Goal: Transaction & Acquisition: Purchase product/service

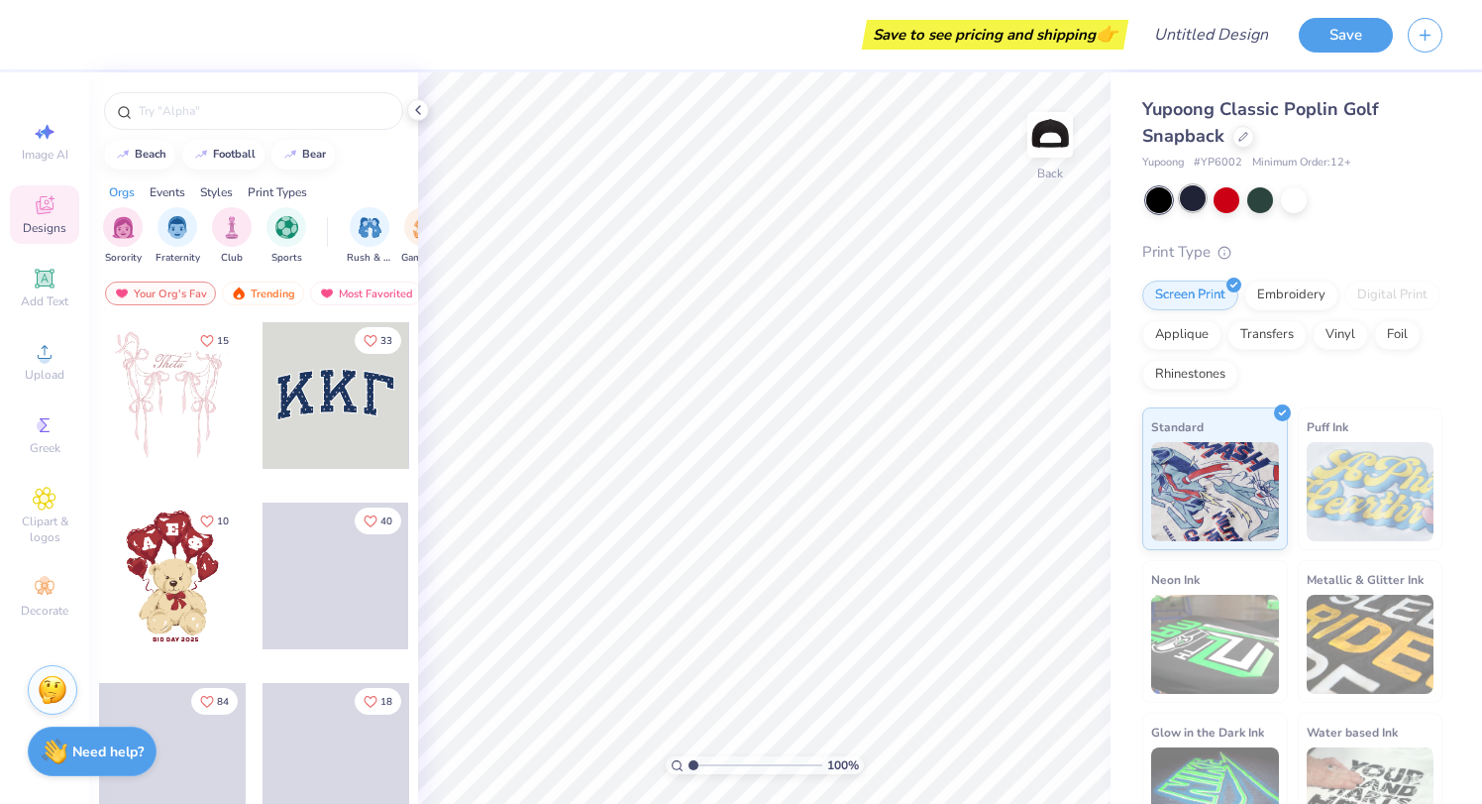
click at [1192, 201] on div at bounding box center [1193, 198] width 26 height 26
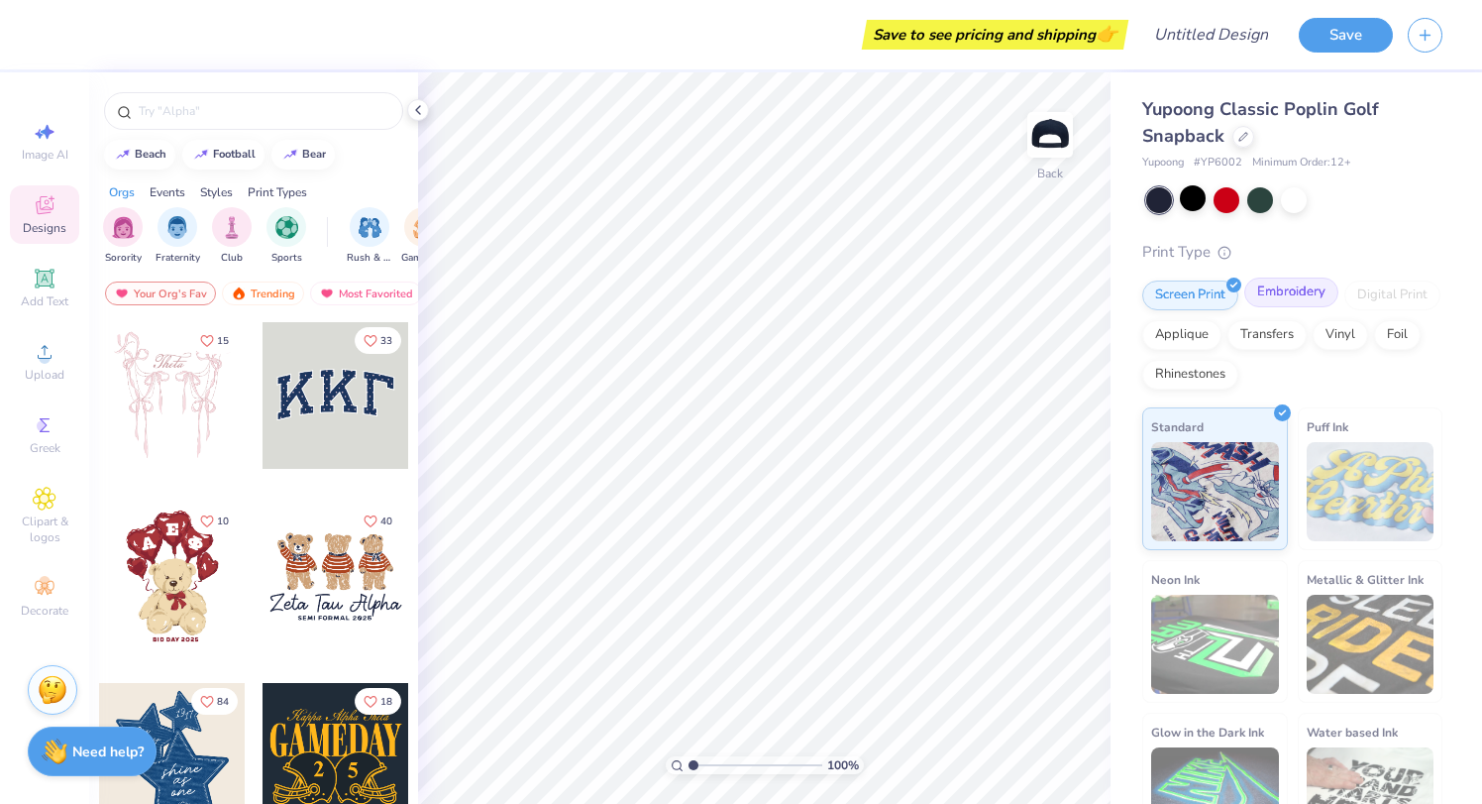
click at [1277, 296] on div "Embroidery" at bounding box center [1291, 292] width 94 height 30
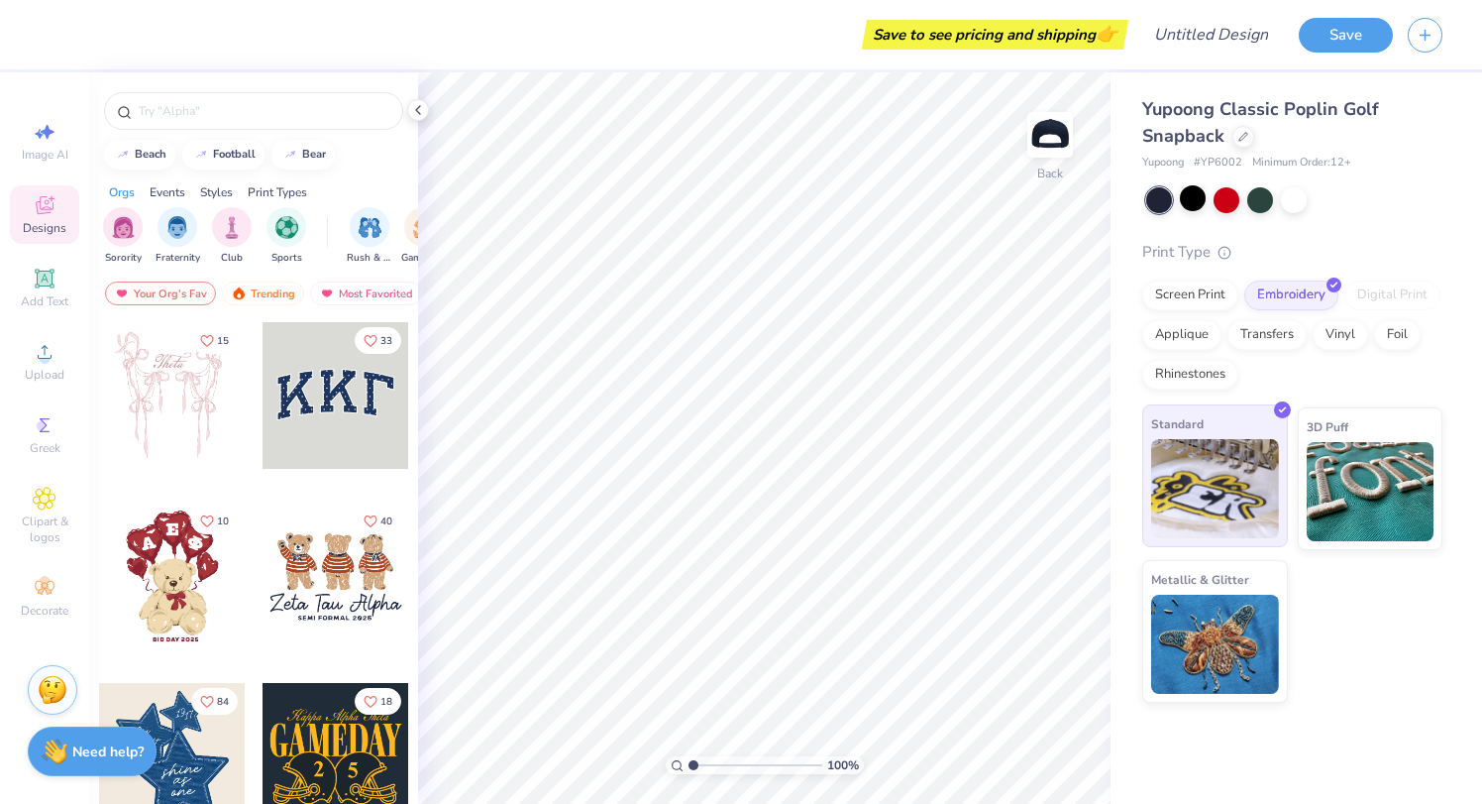
click at [1237, 499] on img at bounding box center [1215, 488] width 128 height 99
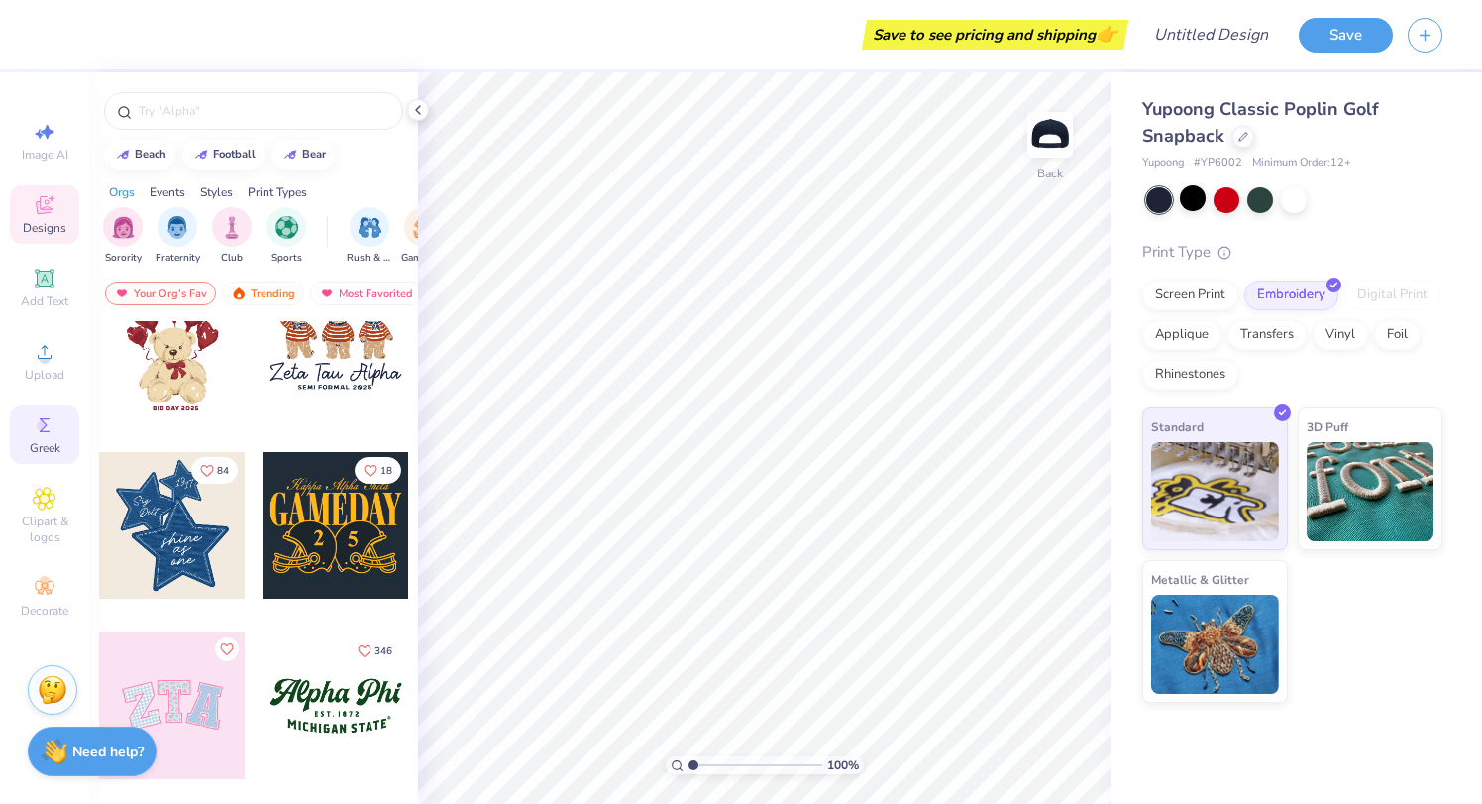
scroll to position [267, 0]
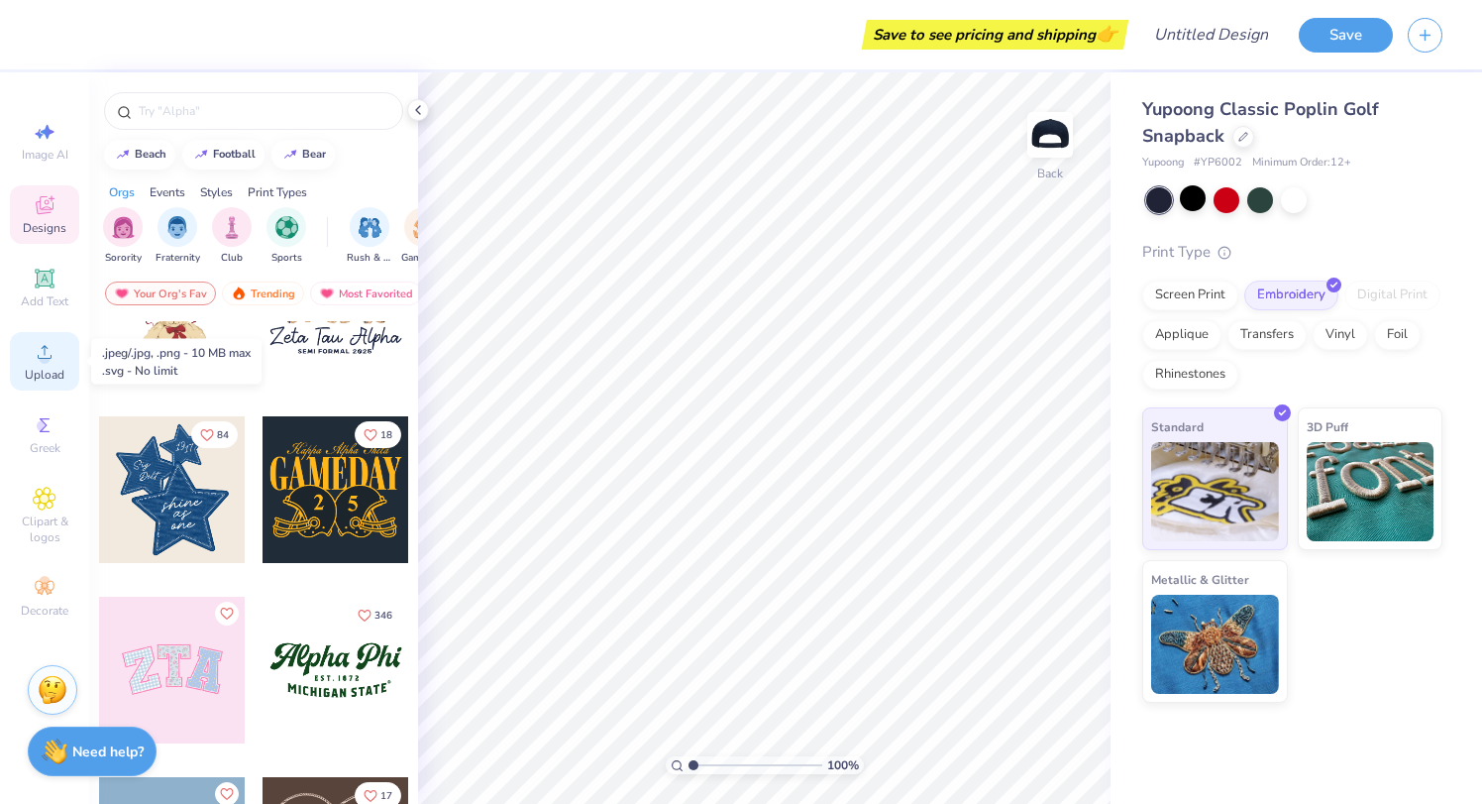
click at [40, 362] on icon at bounding box center [45, 352] width 24 height 24
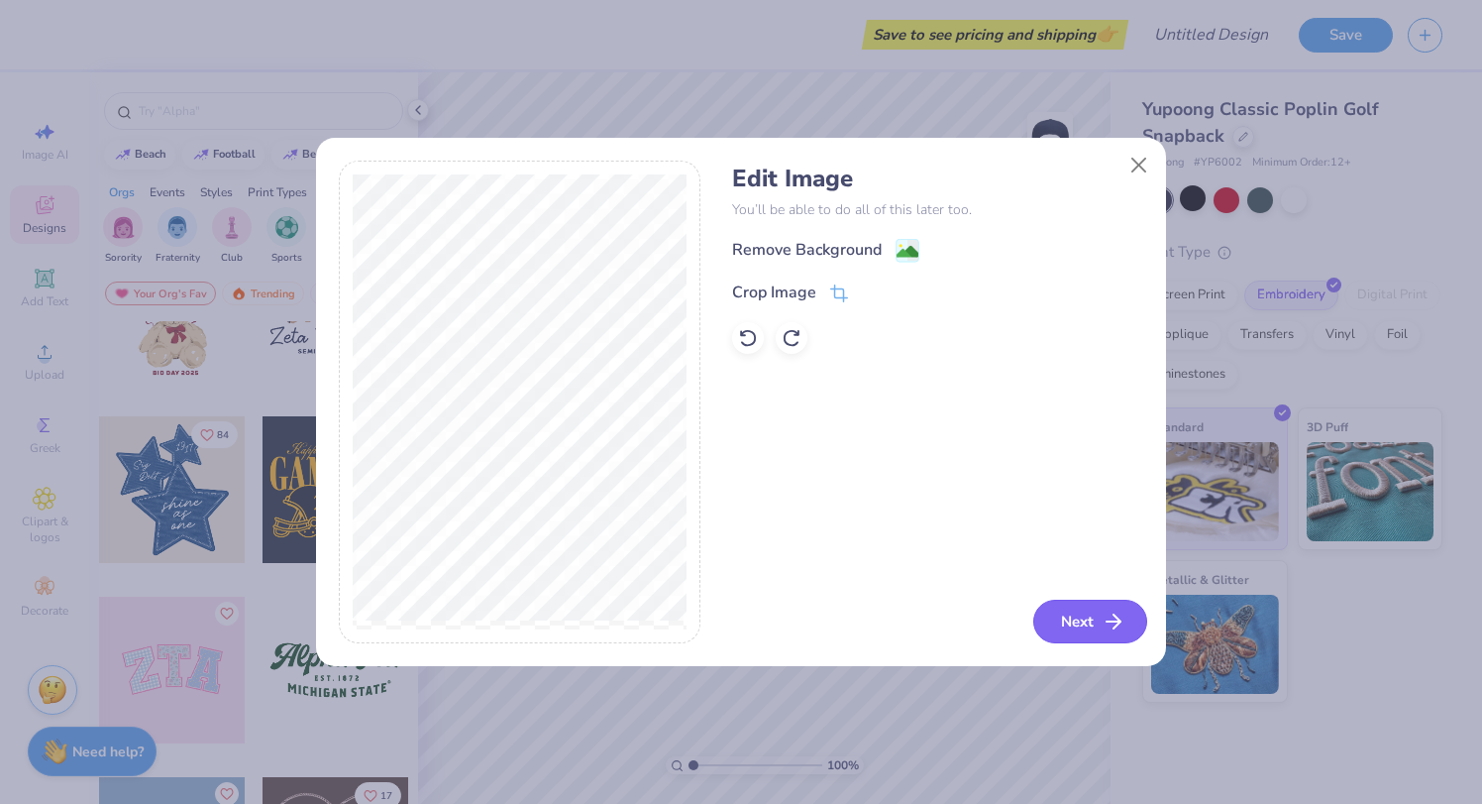
click at [1088, 629] on button "Next" at bounding box center [1090, 621] width 114 height 44
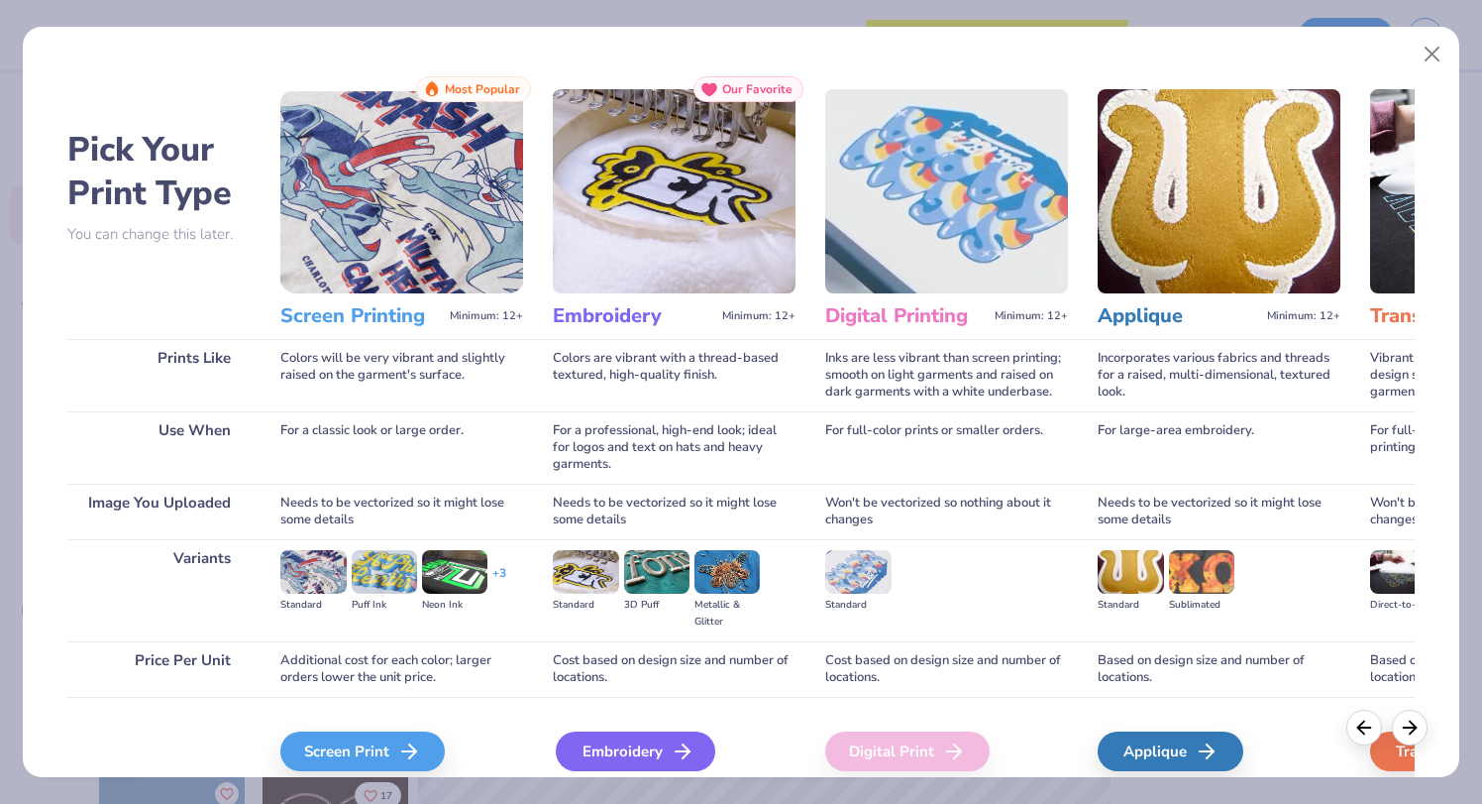
click at [654, 752] on div "Embroidery" at bounding box center [636, 751] width 160 height 40
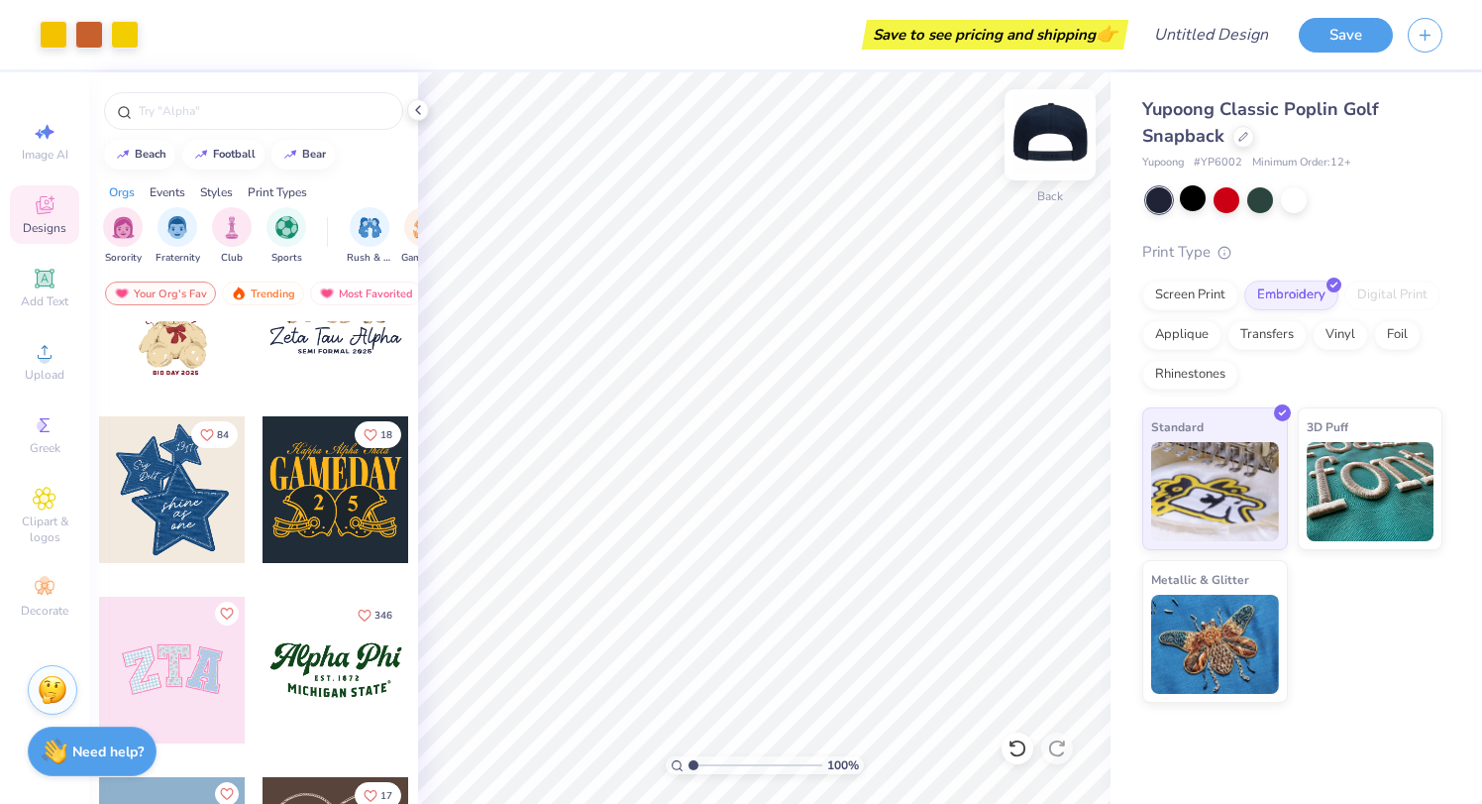
click at [1049, 139] on img at bounding box center [1050, 134] width 79 height 79
click at [1044, 134] on img at bounding box center [1050, 134] width 79 height 79
click at [1187, 37] on input "Design Title" at bounding box center [1235, 35] width 97 height 40
click at [1181, 37] on div "Art colors Save to see pricing and shipping 👉 Design Title Save" at bounding box center [741, 34] width 1482 height 69
click at [1191, 37] on input "Design Title" at bounding box center [1235, 35] width 97 height 40
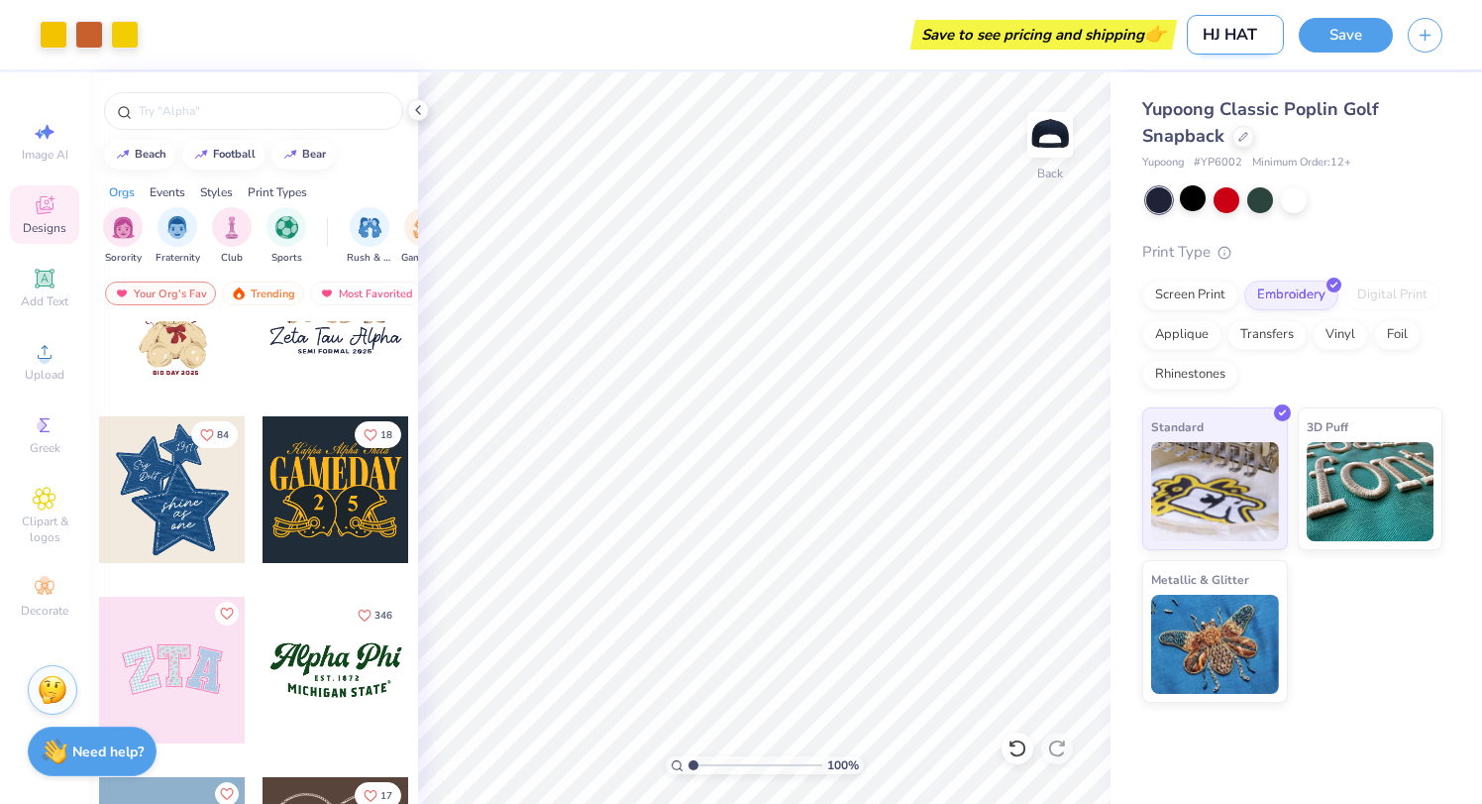
type input "HJ HAT"
click at [1358, 33] on button "Save" at bounding box center [1346, 32] width 94 height 35
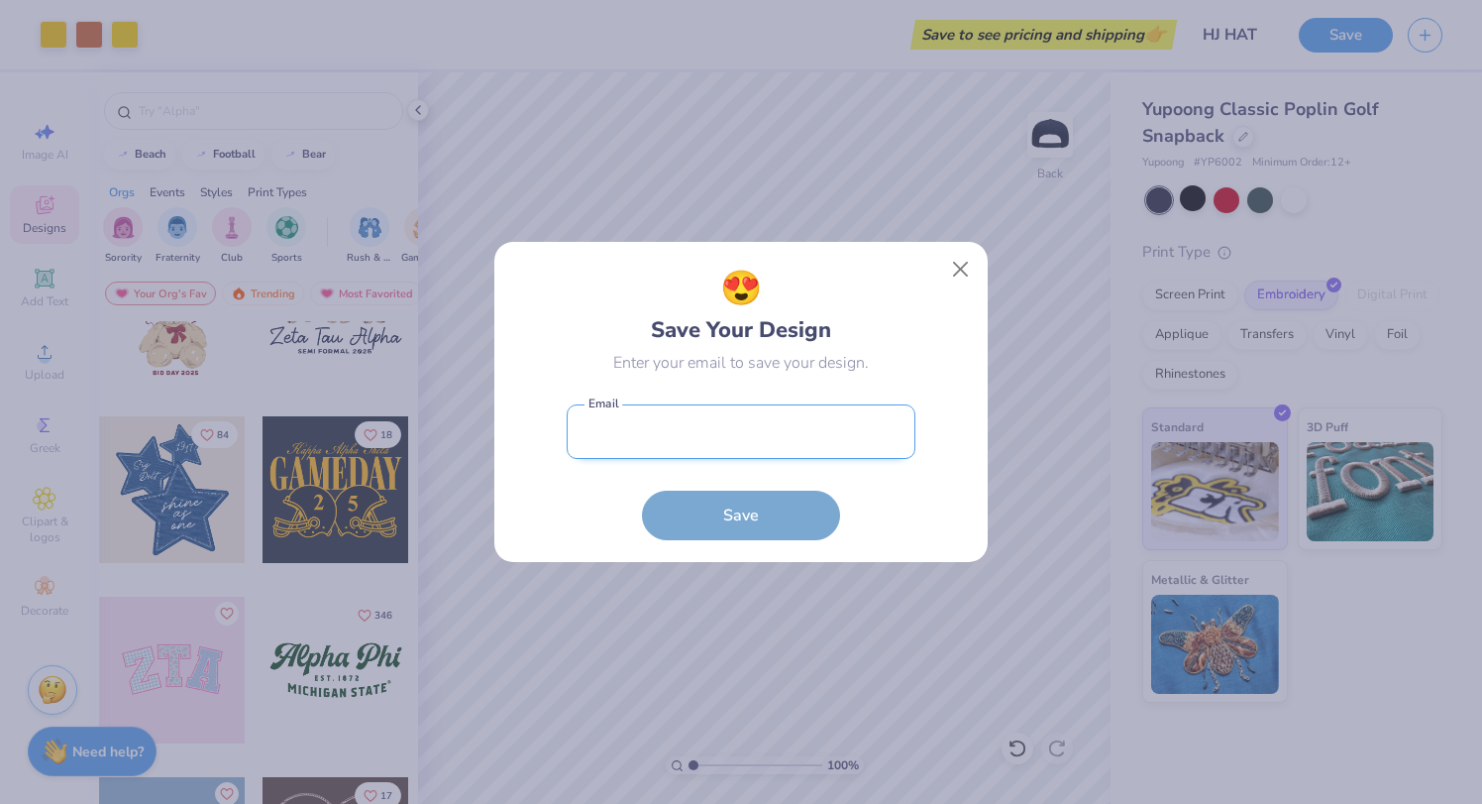
click at [722, 434] on input "email" at bounding box center [741, 431] width 349 height 54
type input "[EMAIL_ADDRESS][DOMAIN_NAME]"
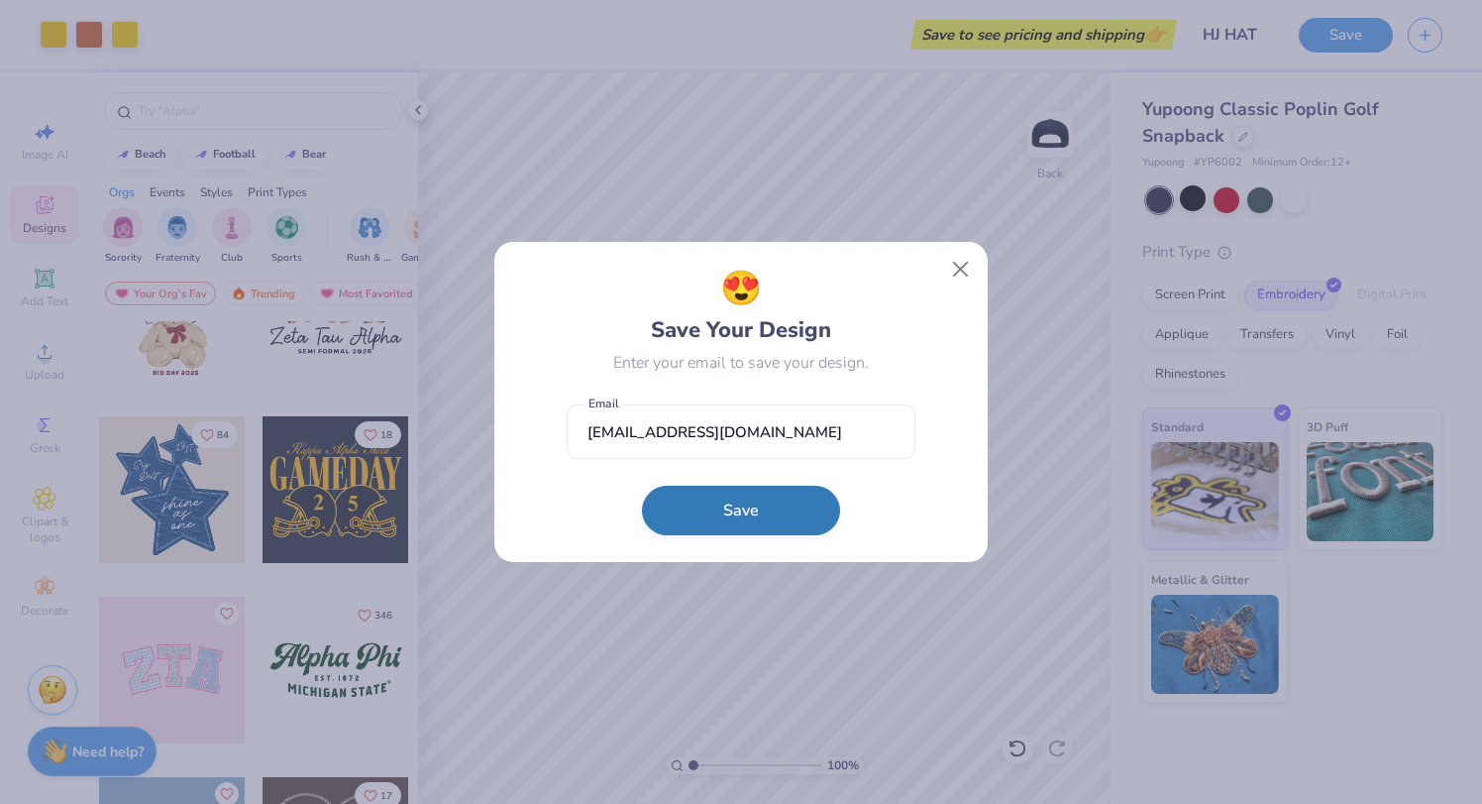
click at [743, 506] on button "Save" at bounding box center [741, 511] width 198 height 50
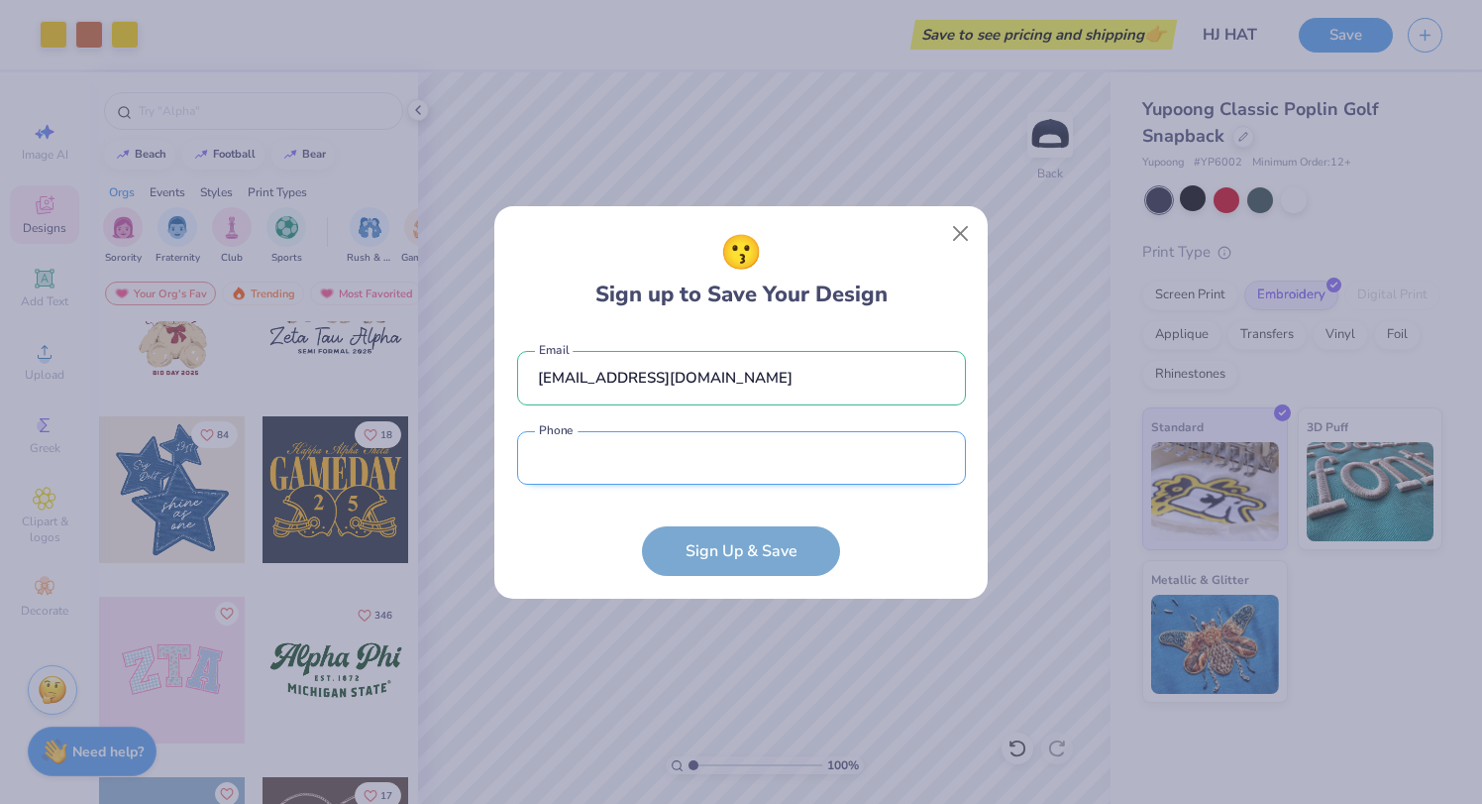
click at [927, 458] on input "tel" at bounding box center [741, 458] width 449 height 54
type input "[PHONE_NUMBER]"
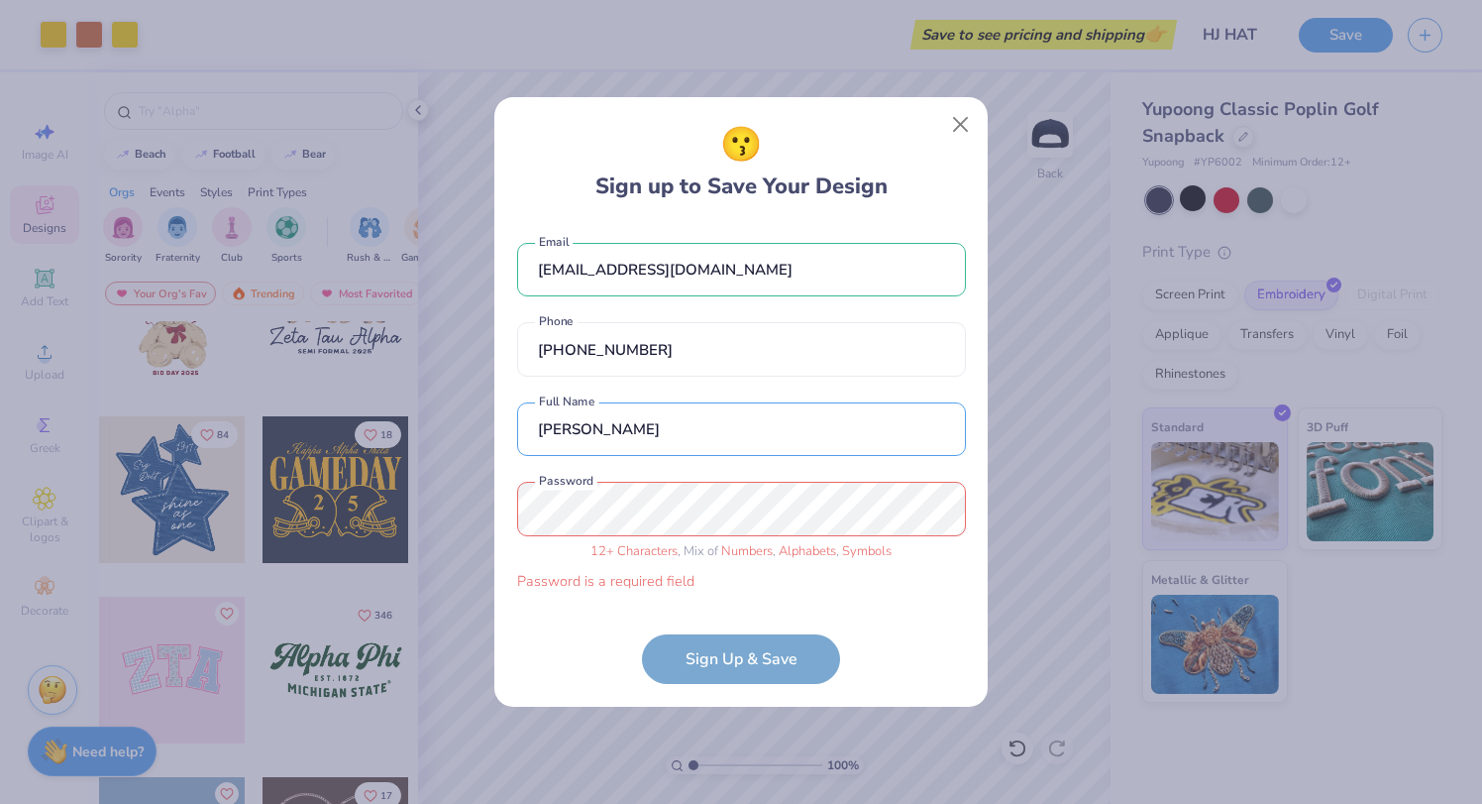
type input "[PERSON_NAME]"
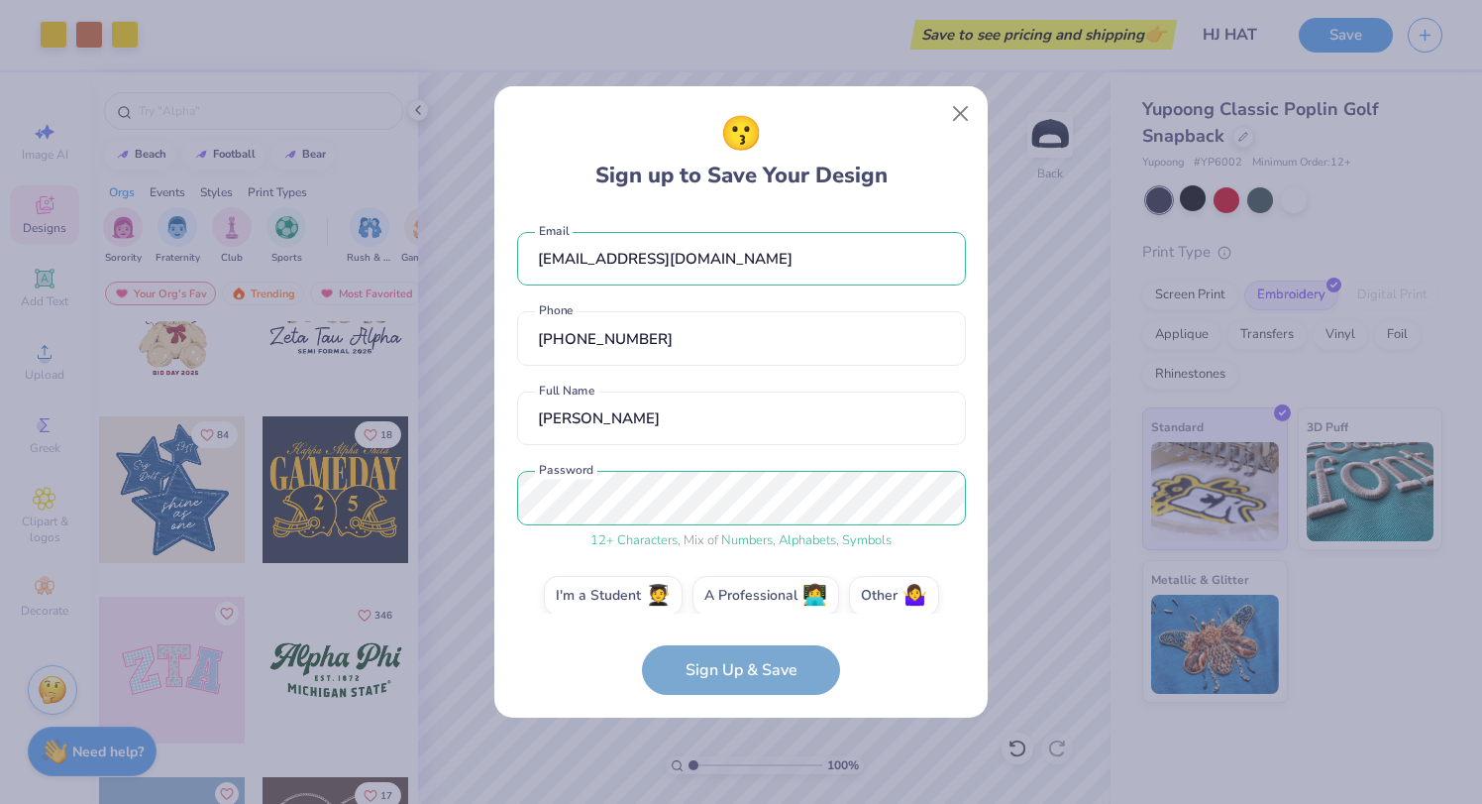
scroll to position [22, 0]
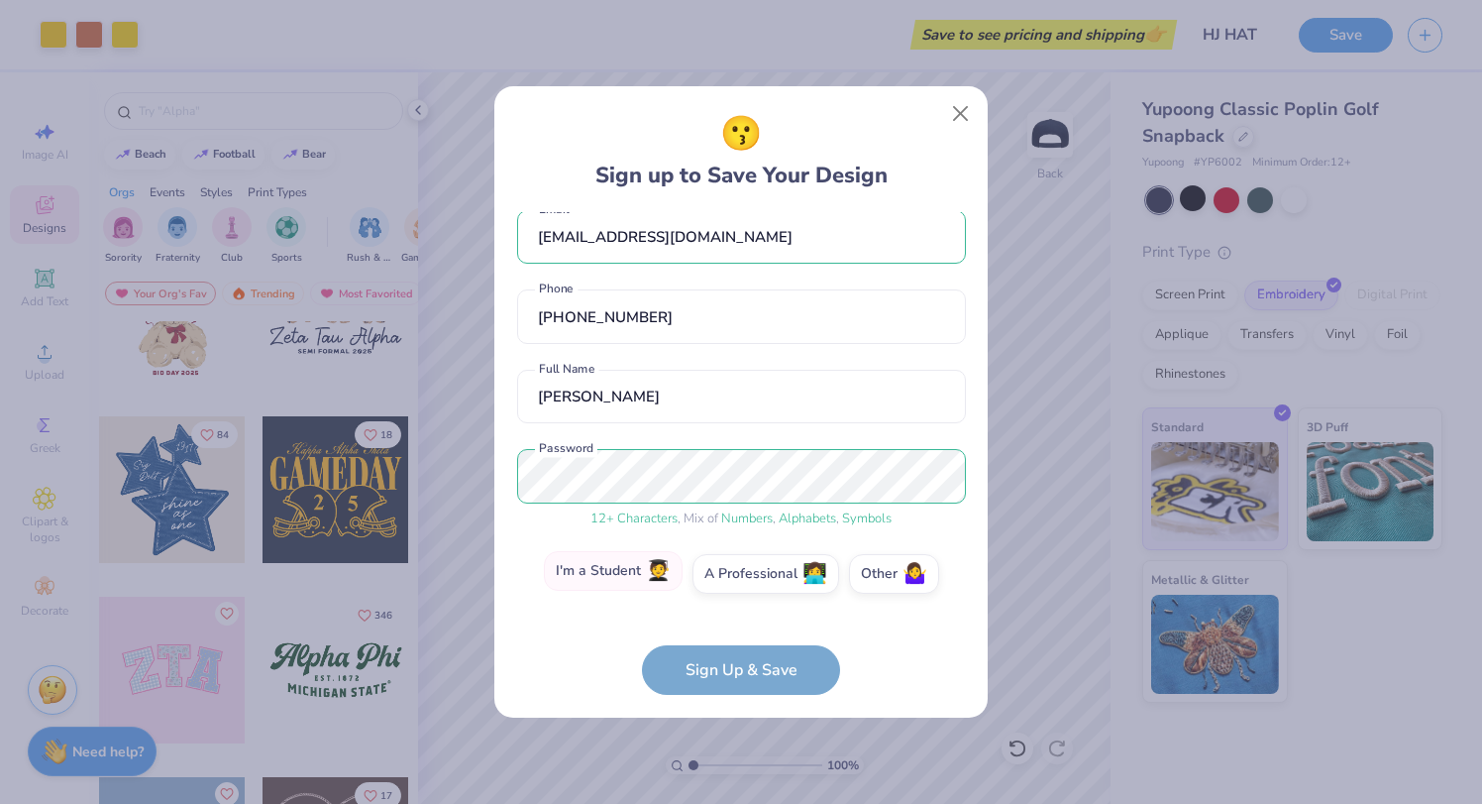
click at [647, 581] on label "I'm a Student 🧑‍🎓" at bounding box center [613, 571] width 139 height 40
click at [735, 595] on input "I'm a Student 🧑‍🎓" at bounding box center [741, 601] width 13 height 13
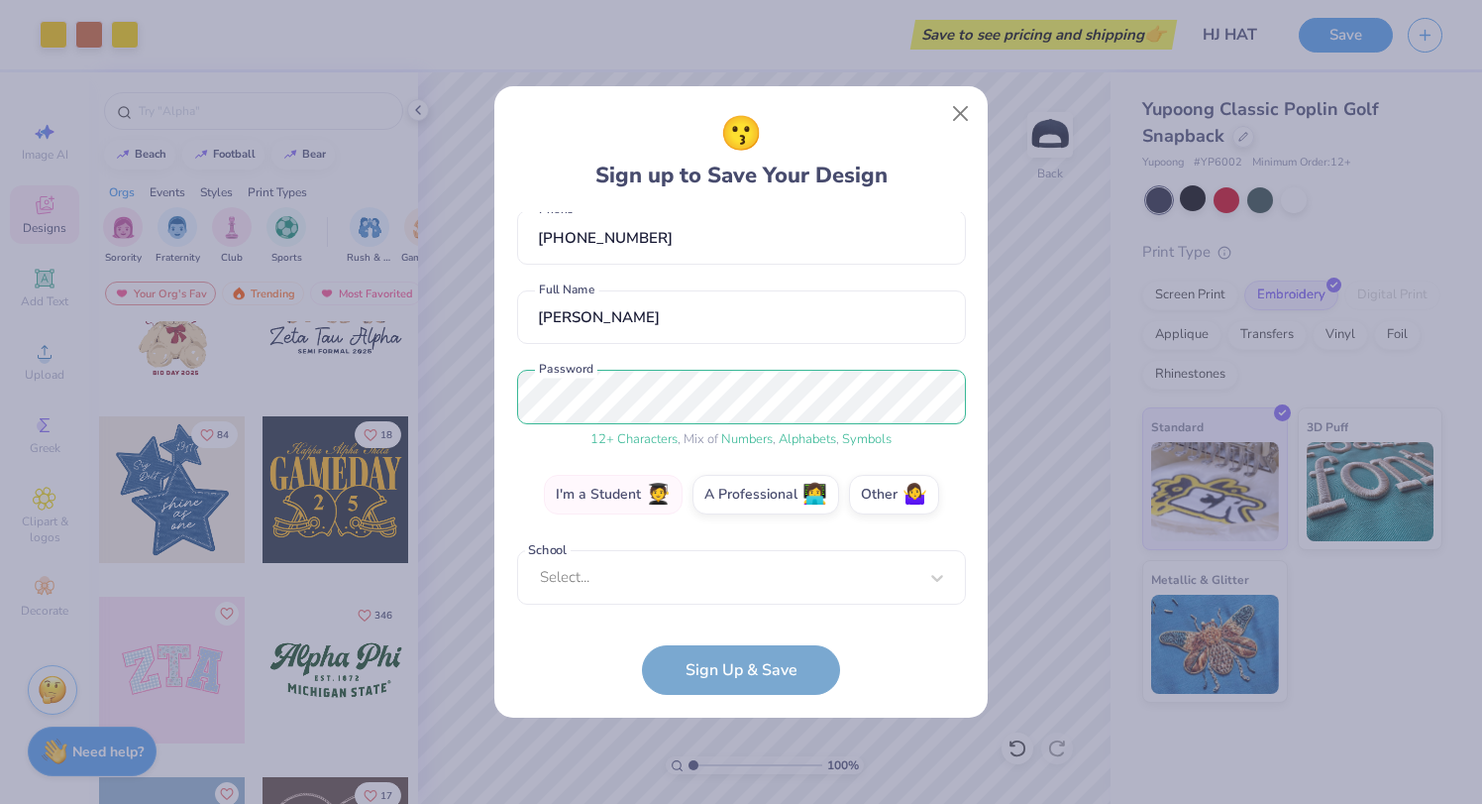
scroll to position [91, 0]
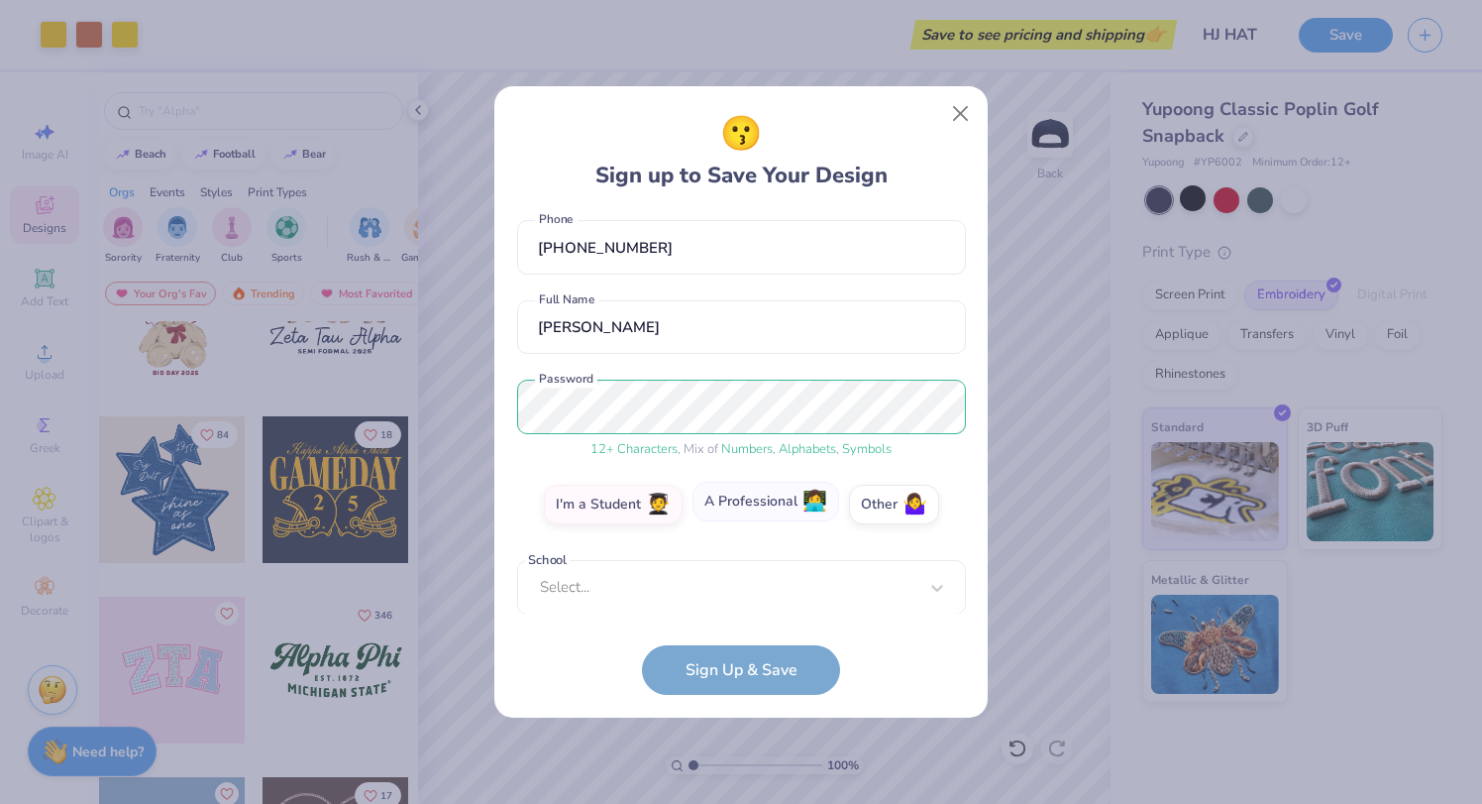
click at [729, 500] on label "A Professional 👩‍💻" at bounding box center [766, 502] width 147 height 40
click at [735, 595] on input "A Professional 👩‍💻" at bounding box center [741, 601] width 13 height 13
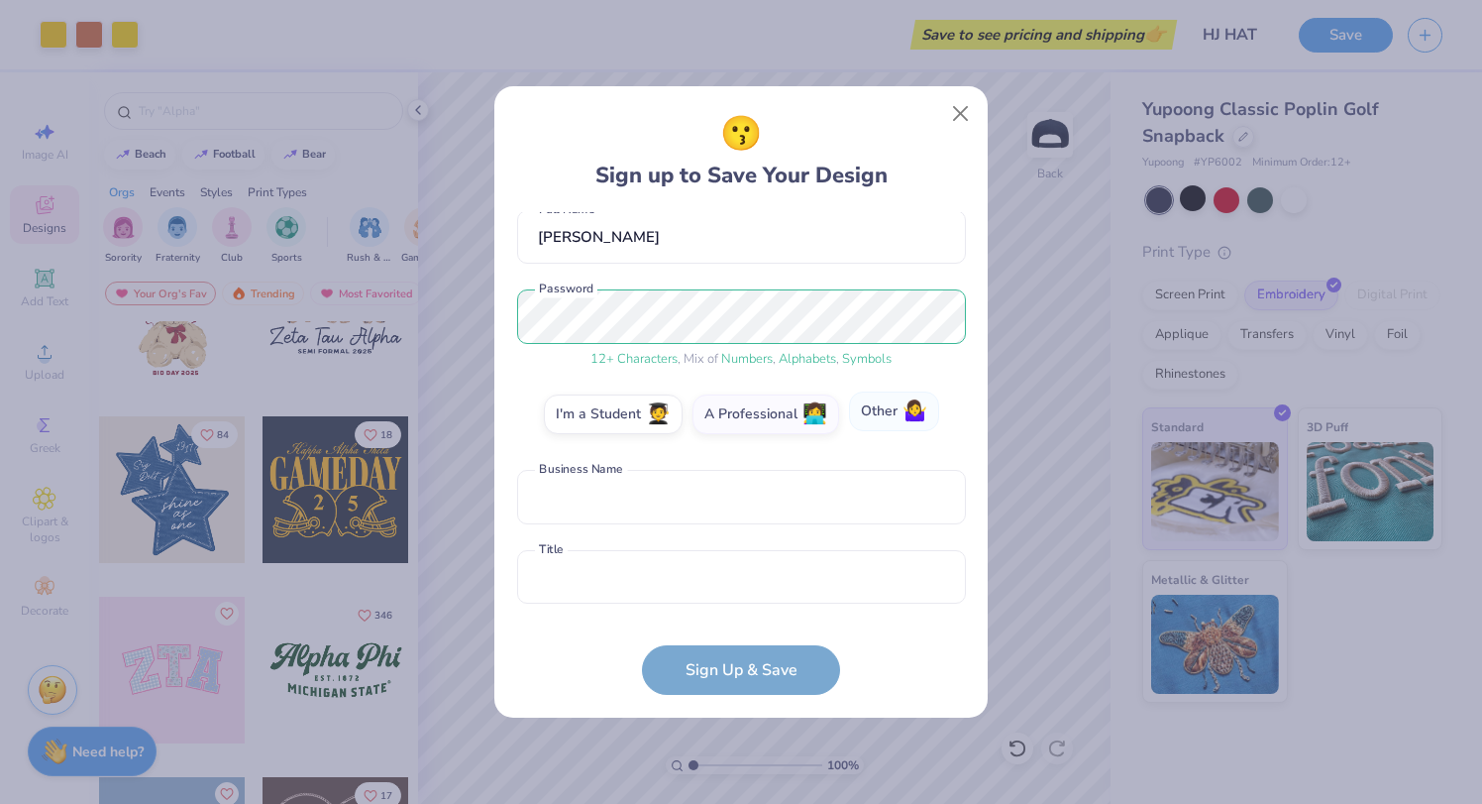
click at [889, 415] on label "Other 🤷‍♀️" at bounding box center [894, 411] width 90 height 40
click at [748, 595] on input "Other 🤷‍♀️" at bounding box center [741, 601] width 13 height 13
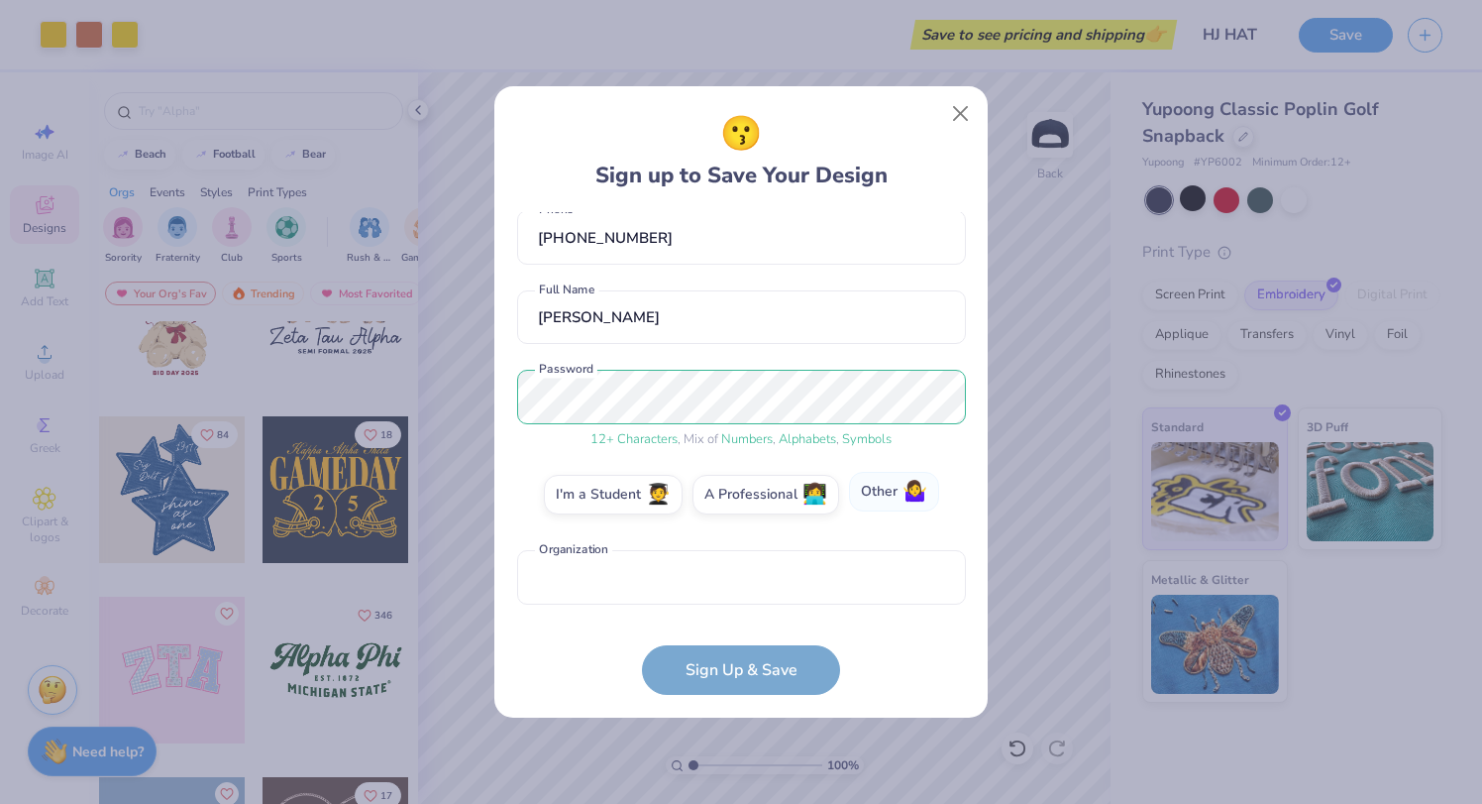
scroll to position [102, 0]
click at [725, 671] on form "[EMAIL_ADDRESS][DOMAIN_NAME] Email [PHONE_NUMBER] Phone [PERSON_NAME] Full Name…" at bounding box center [741, 454] width 449 height 484
click at [772, 506] on label "A Professional 👩‍💻" at bounding box center [766, 491] width 147 height 40
click at [748, 595] on input "A Professional 👩‍💻" at bounding box center [741, 601] width 13 height 13
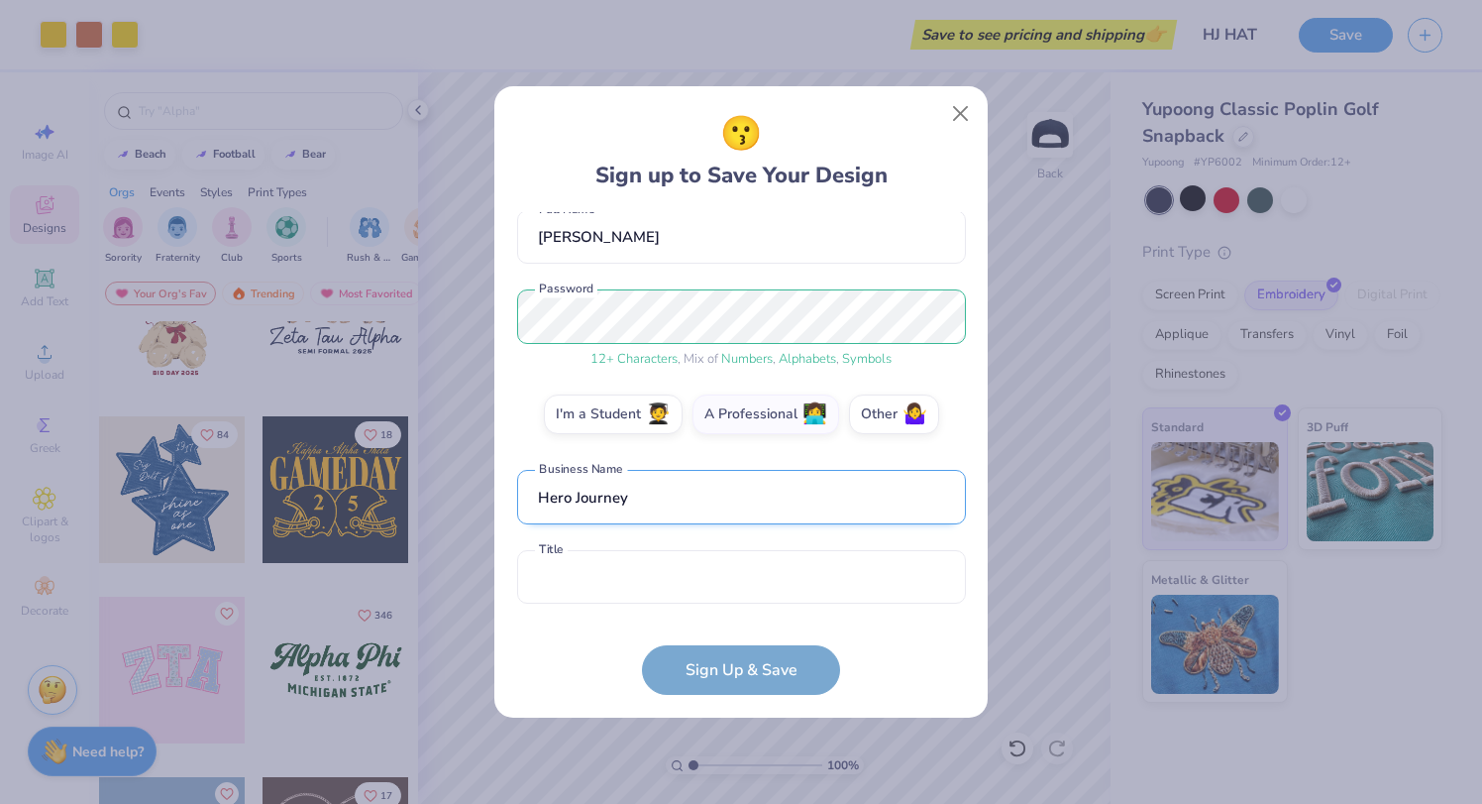
type input "Hero Journey"
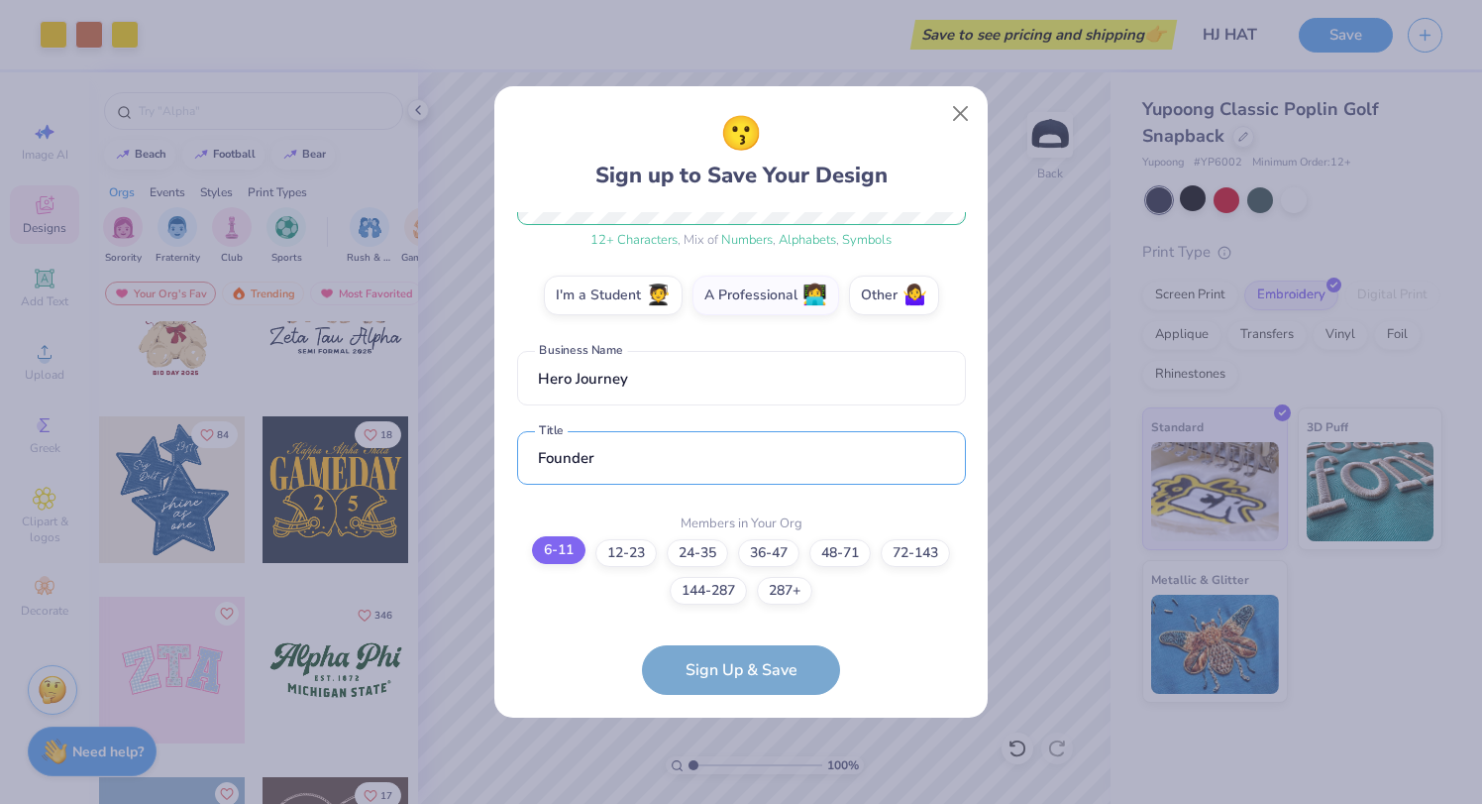
type input "Founder"
click at [554, 545] on label "6-11" at bounding box center [559, 550] width 54 height 28
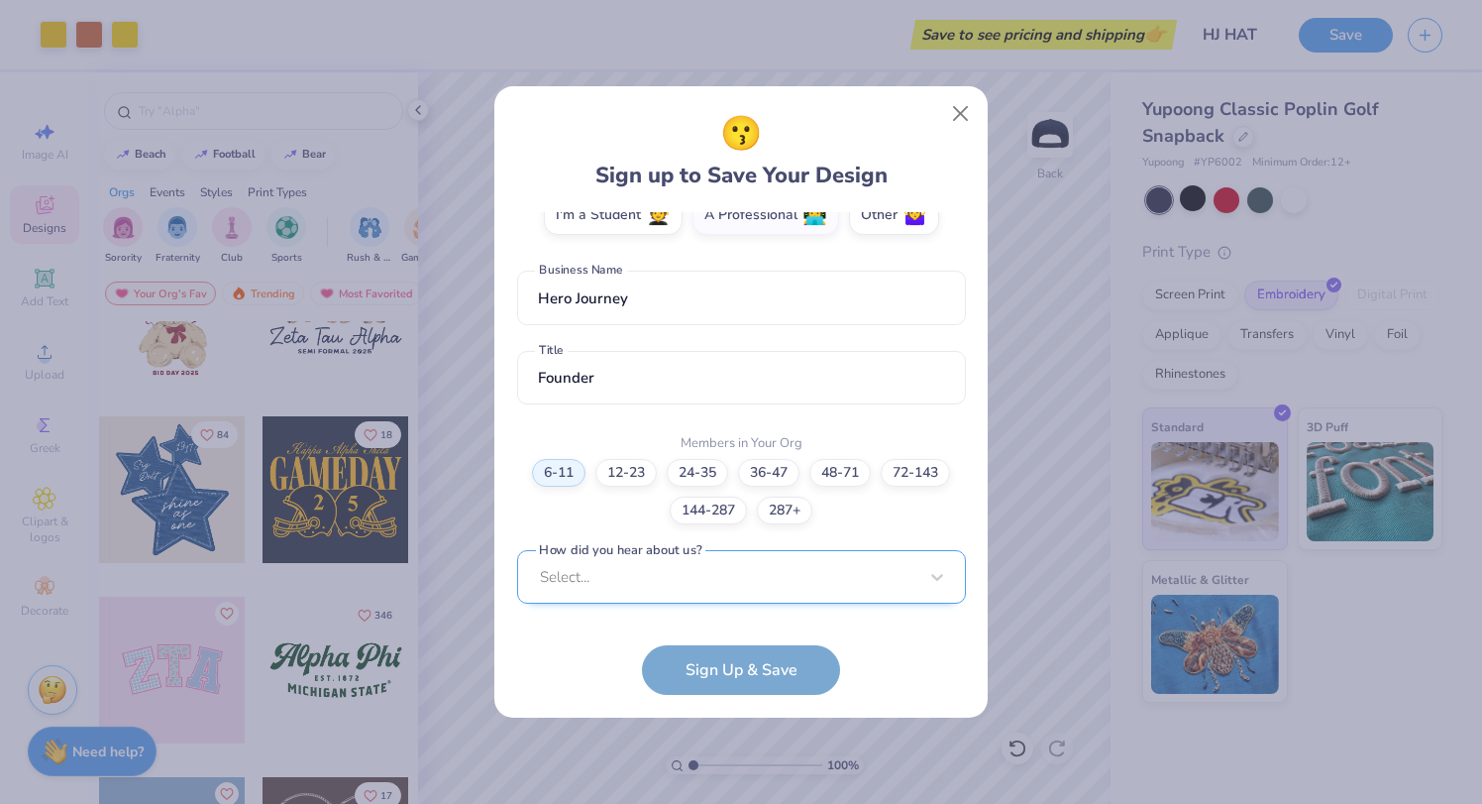
click at [658, 591] on div "Select..." at bounding box center [741, 577] width 449 height 54
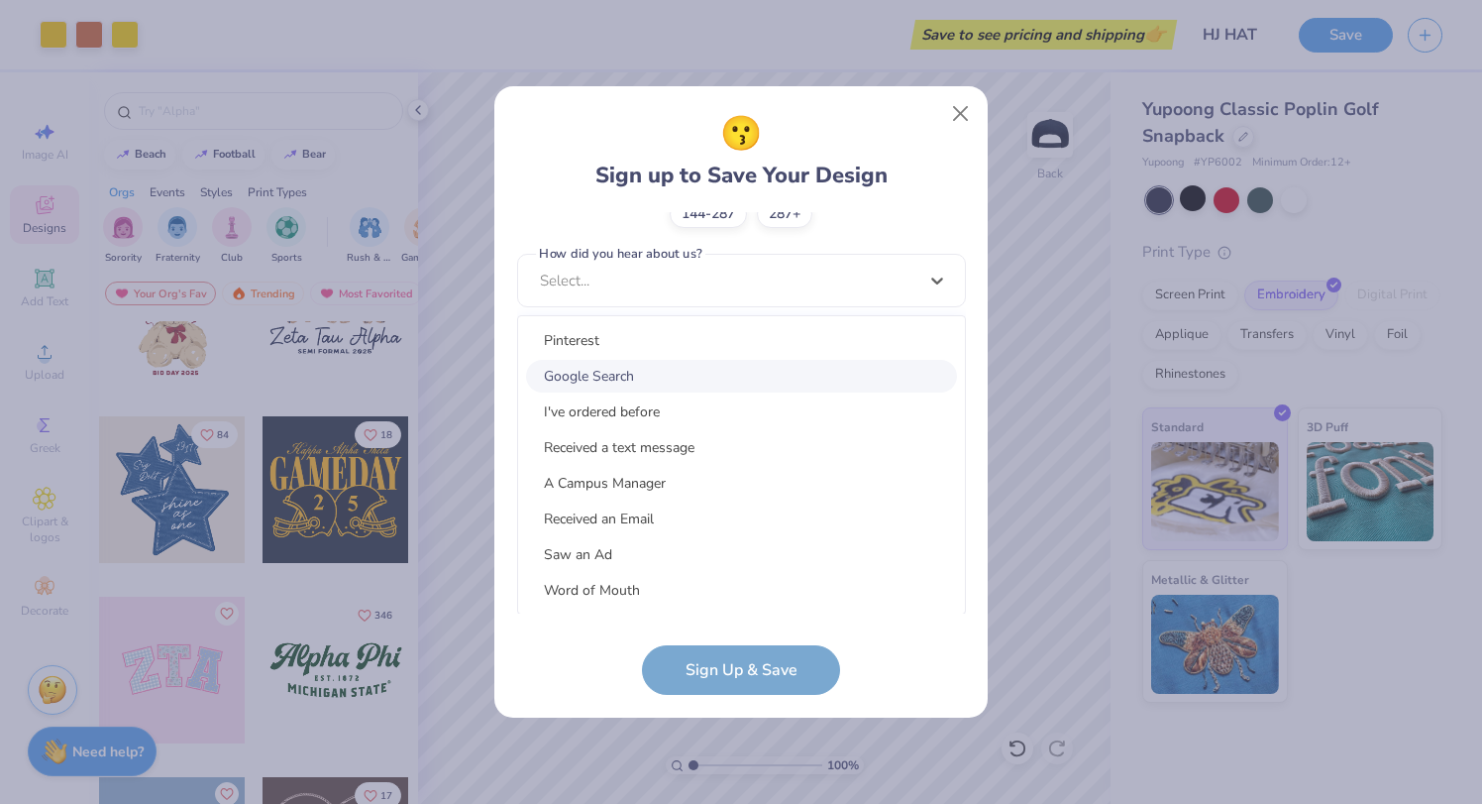
click at [605, 377] on div "Google Search" at bounding box center [741, 376] width 431 height 33
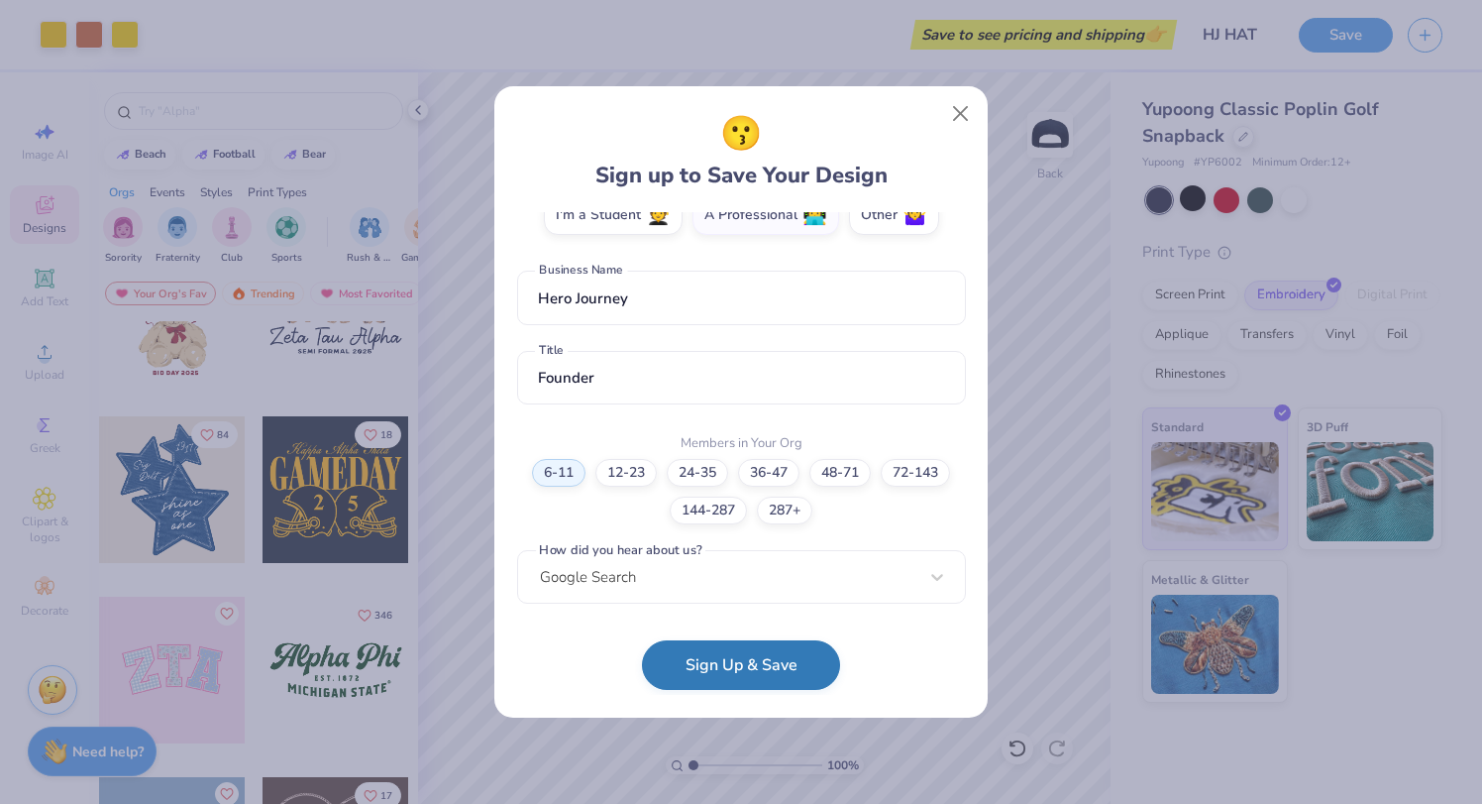
click at [724, 679] on button "Sign Up & Save" at bounding box center [741, 665] width 198 height 50
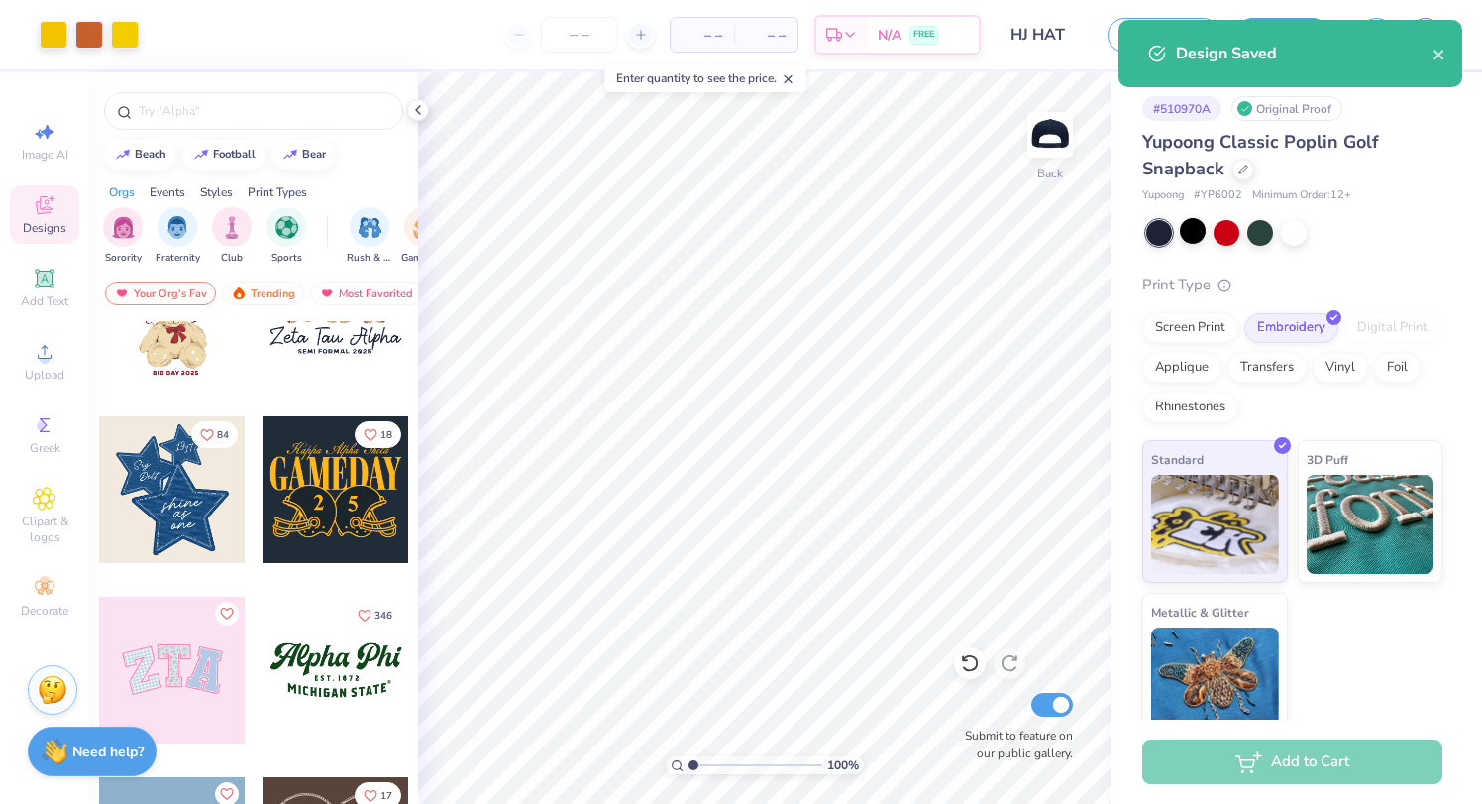
click at [1385, 645] on div "Standard 3D Puff Metallic & Glitter" at bounding box center [1292, 587] width 300 height 295
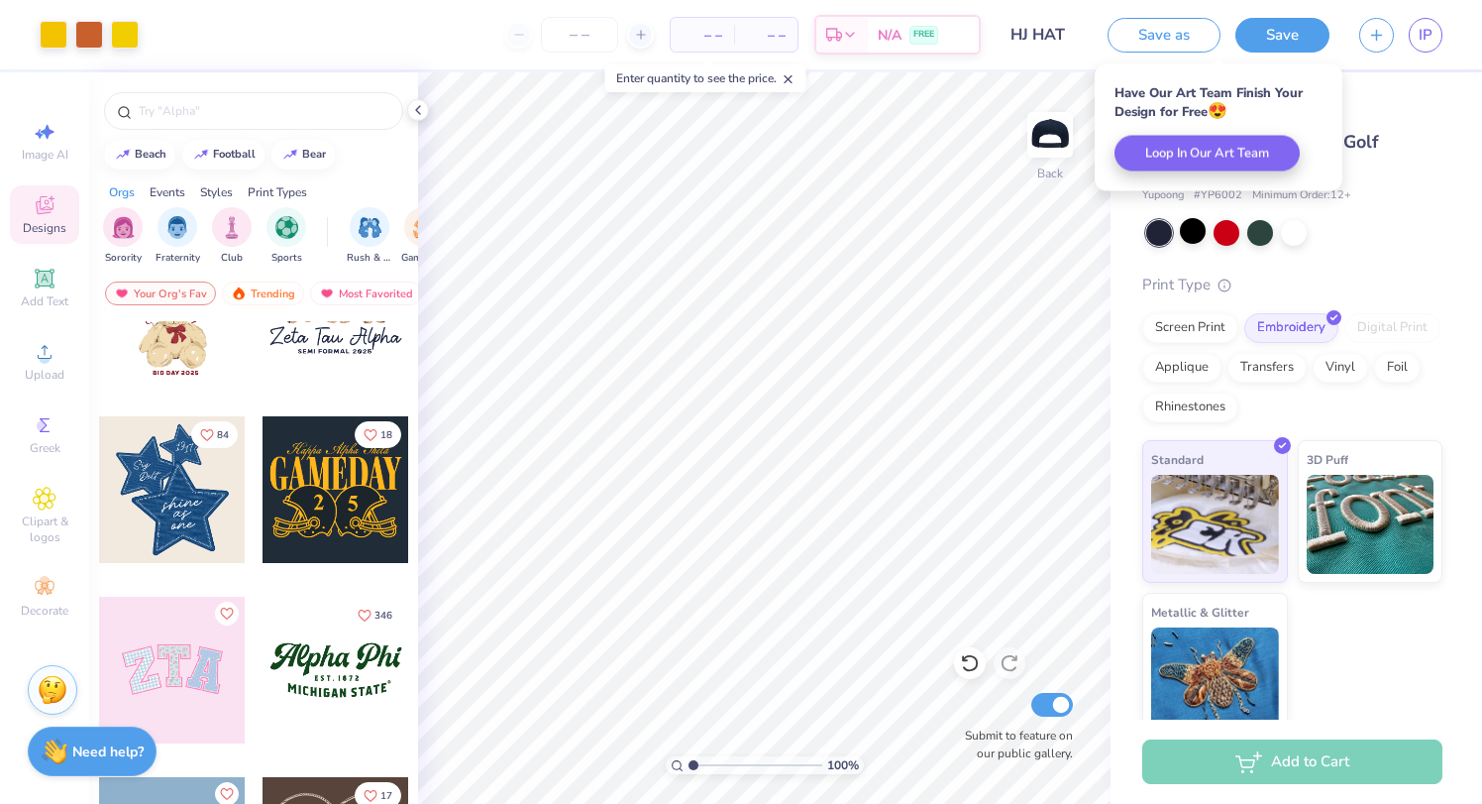
click at [1403, 269] on div "Yupoong Classic Poplin Golf Snapback Yupoong # YP6002 Minimum Order: 12 + Print…" at bounding box center [1292, 432] width 300 height 606
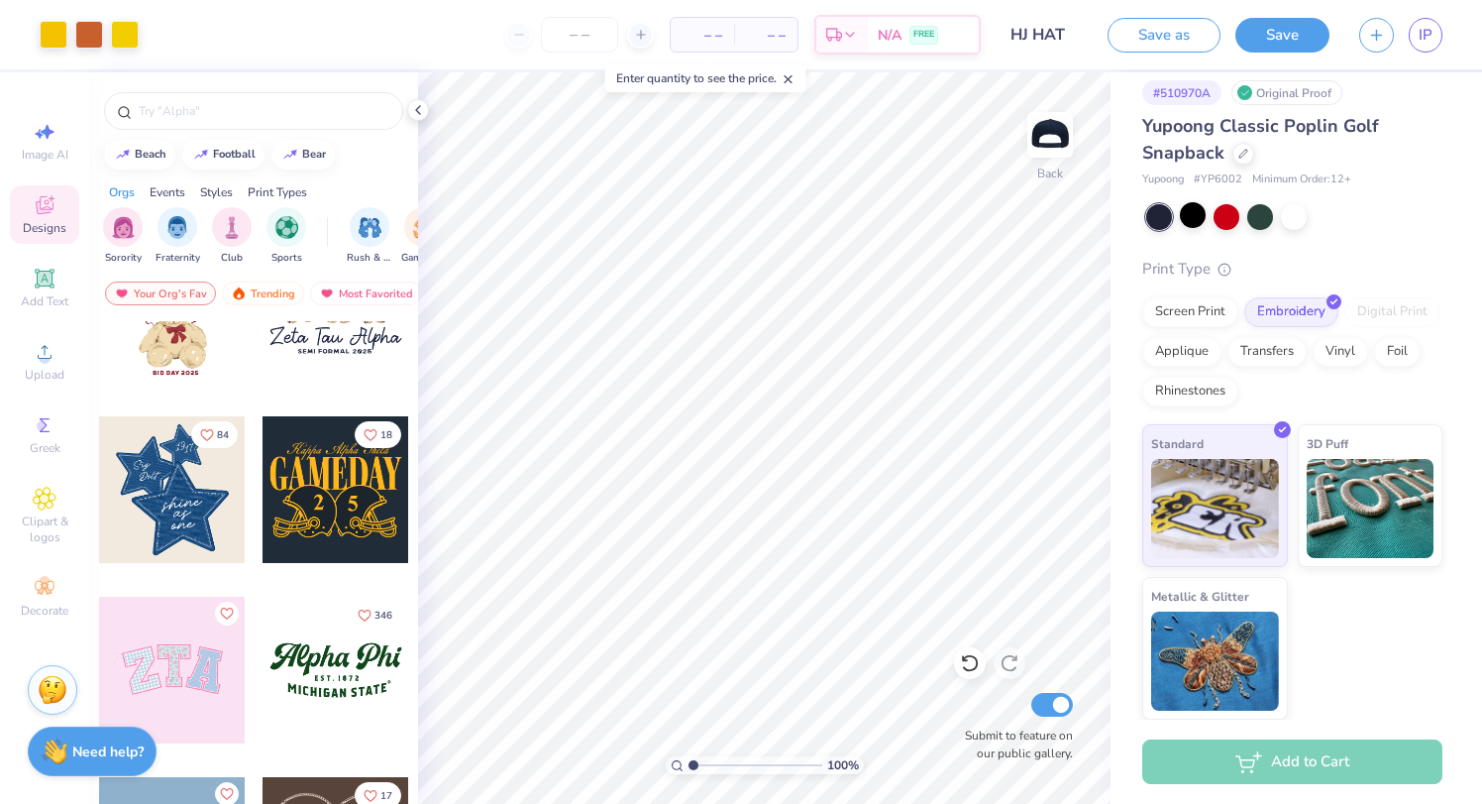
scroll to position [15, 0]
click at [1303, 755] on div "Add to Cart" at bounding box center [1292, 761] width 300 height 45
click at [1166, 211] on div at bounding box center [1159, 218] width 26 height 26
click at [1266, 27] on button "Save" at bounding box center [1283, 32] width 94 height 35
type input "4.66"
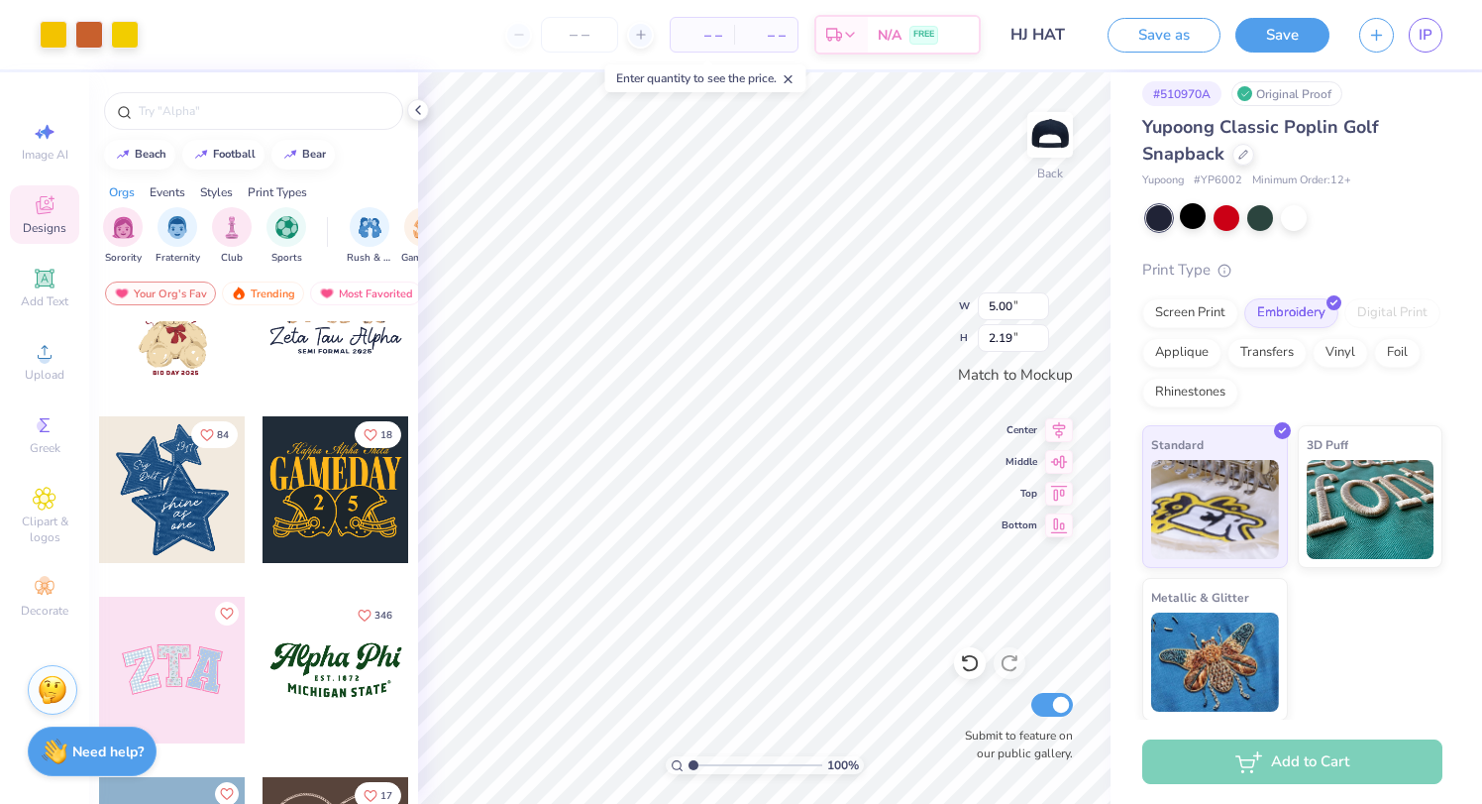
type input "2.04"
click at [1274, 25] on button "Save" at bounding box center [1283, 32] width 94 height 35
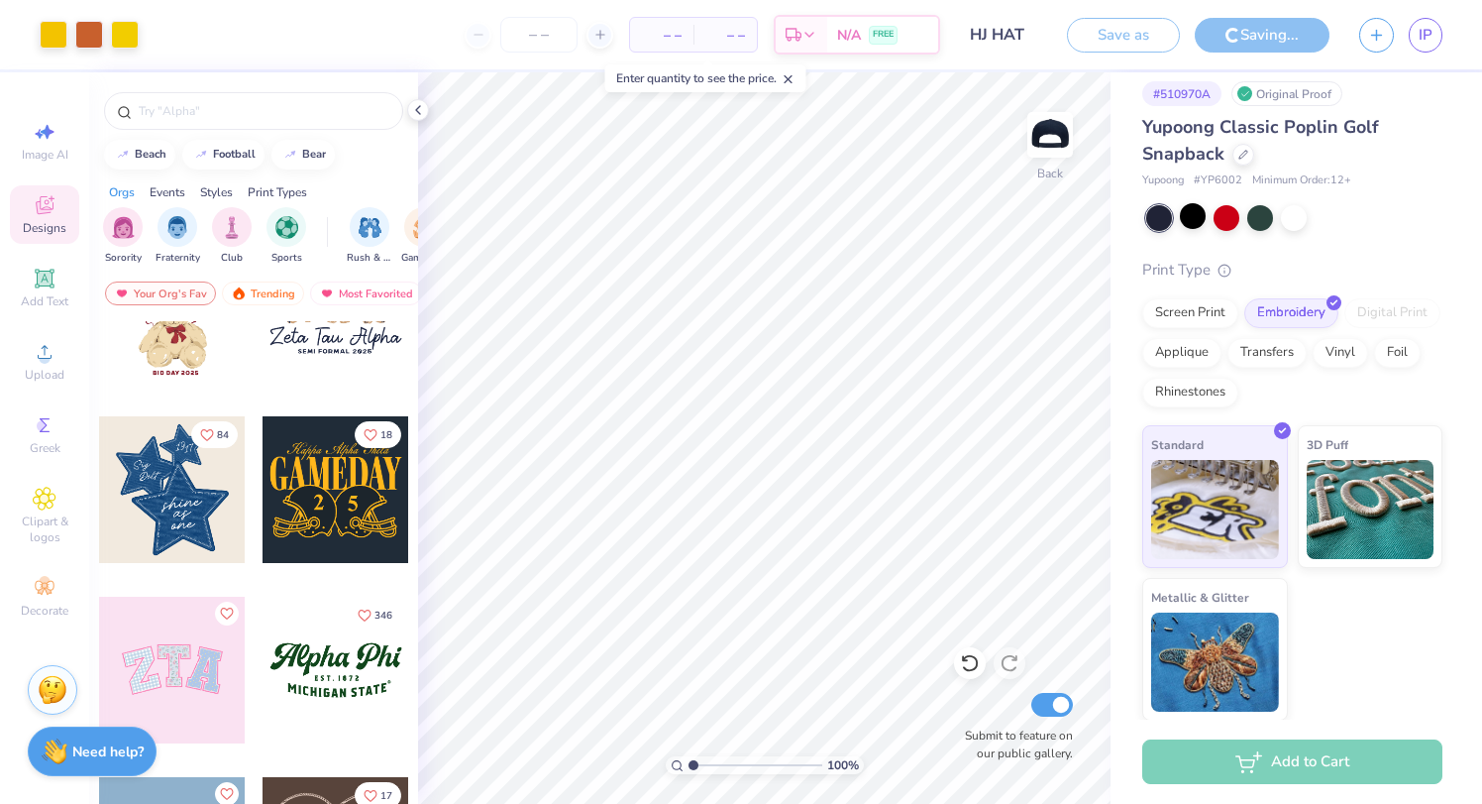
click at [667, 32] on span "– –" at bounding box center [662, 35] width 40 height 21
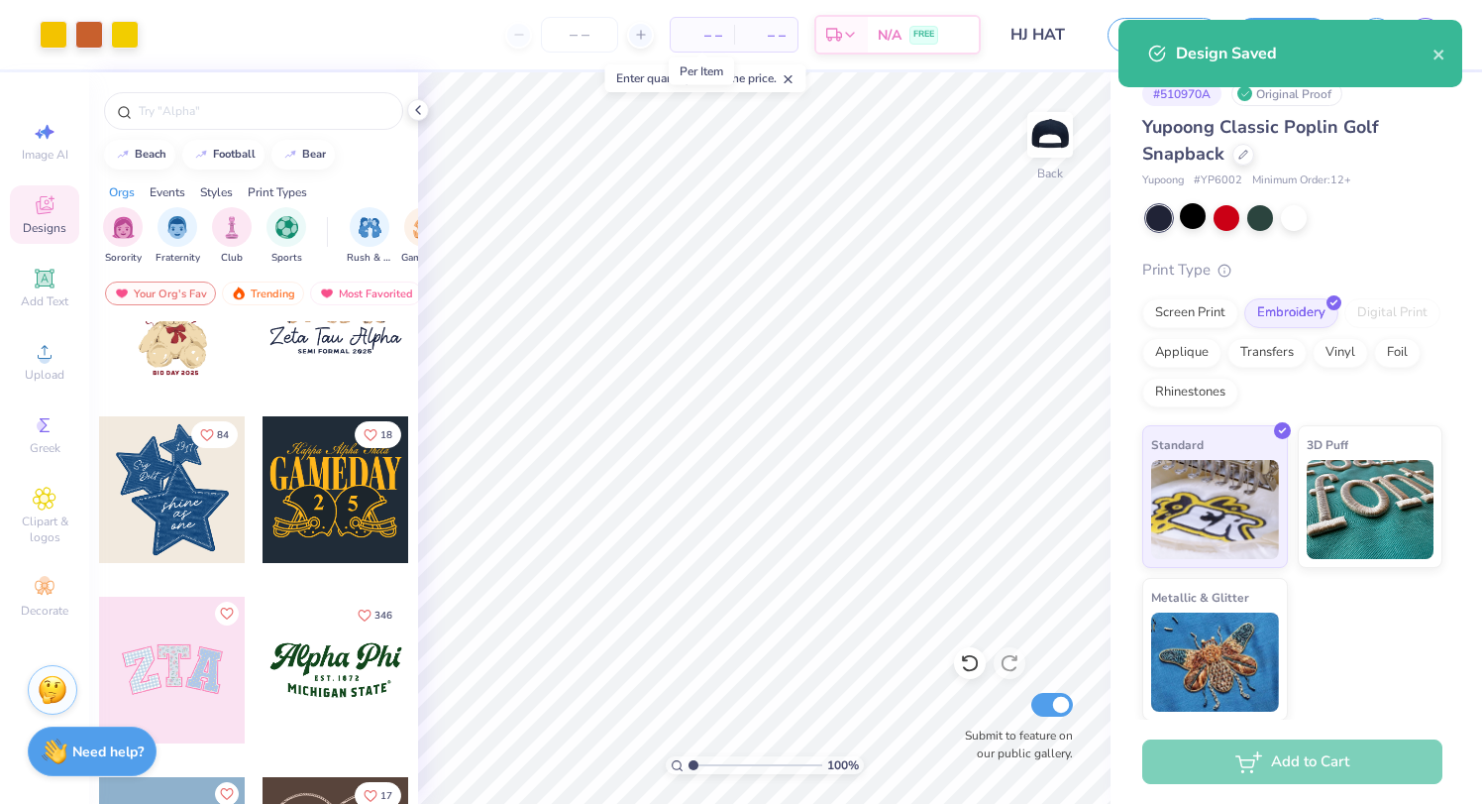
click at [722, 34] on div "– – Per Item" at bounding box center [702, 35] width 63 height 34
click at [642, 33] on icon at bounding box center [641, 35] width 14 height 14
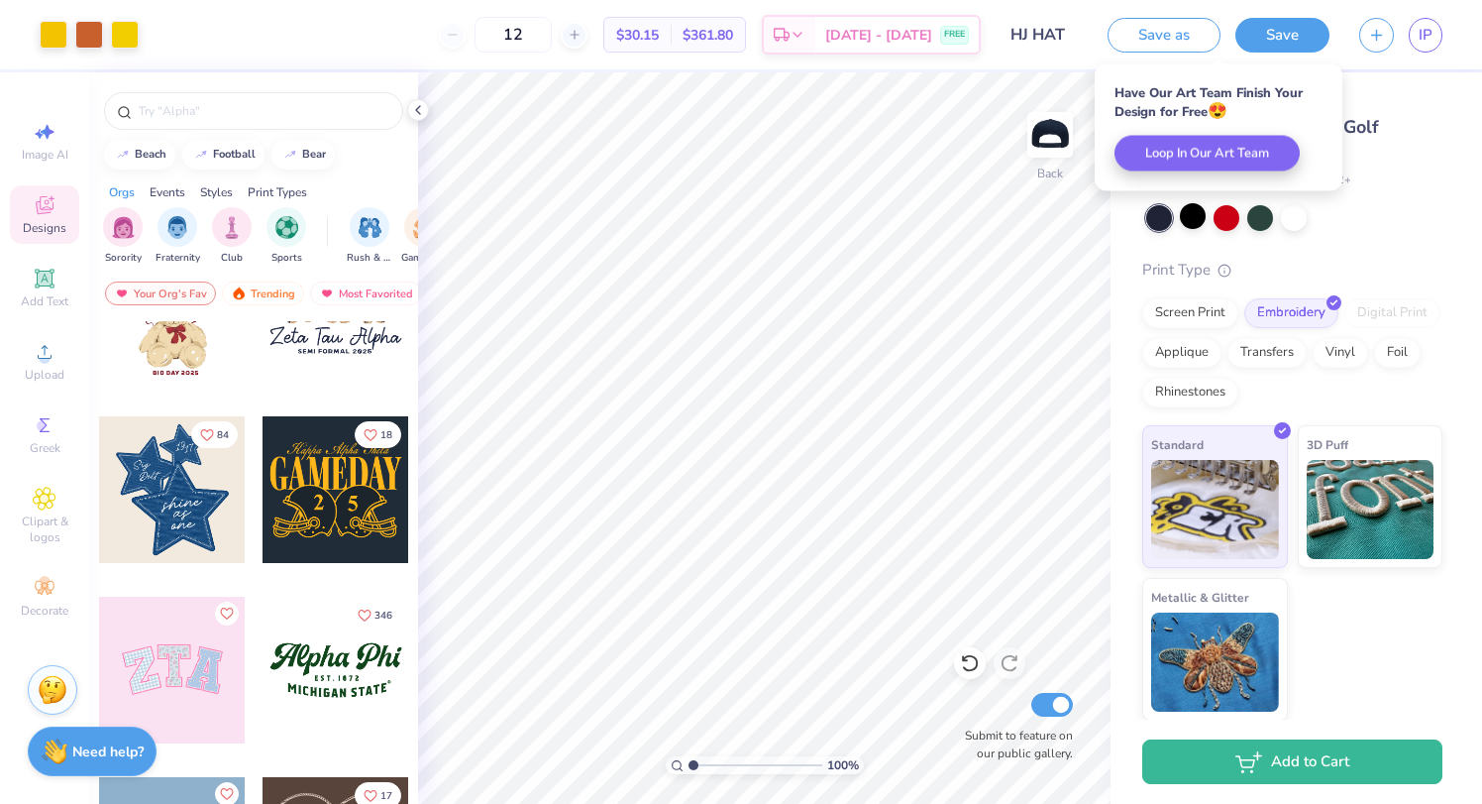
click at [496, 37] on div "12" at bounding box center [513, 35] width 149 height 36
click at [552, 37] on input "12" at bounding box center [513, 35] width 77 height 36
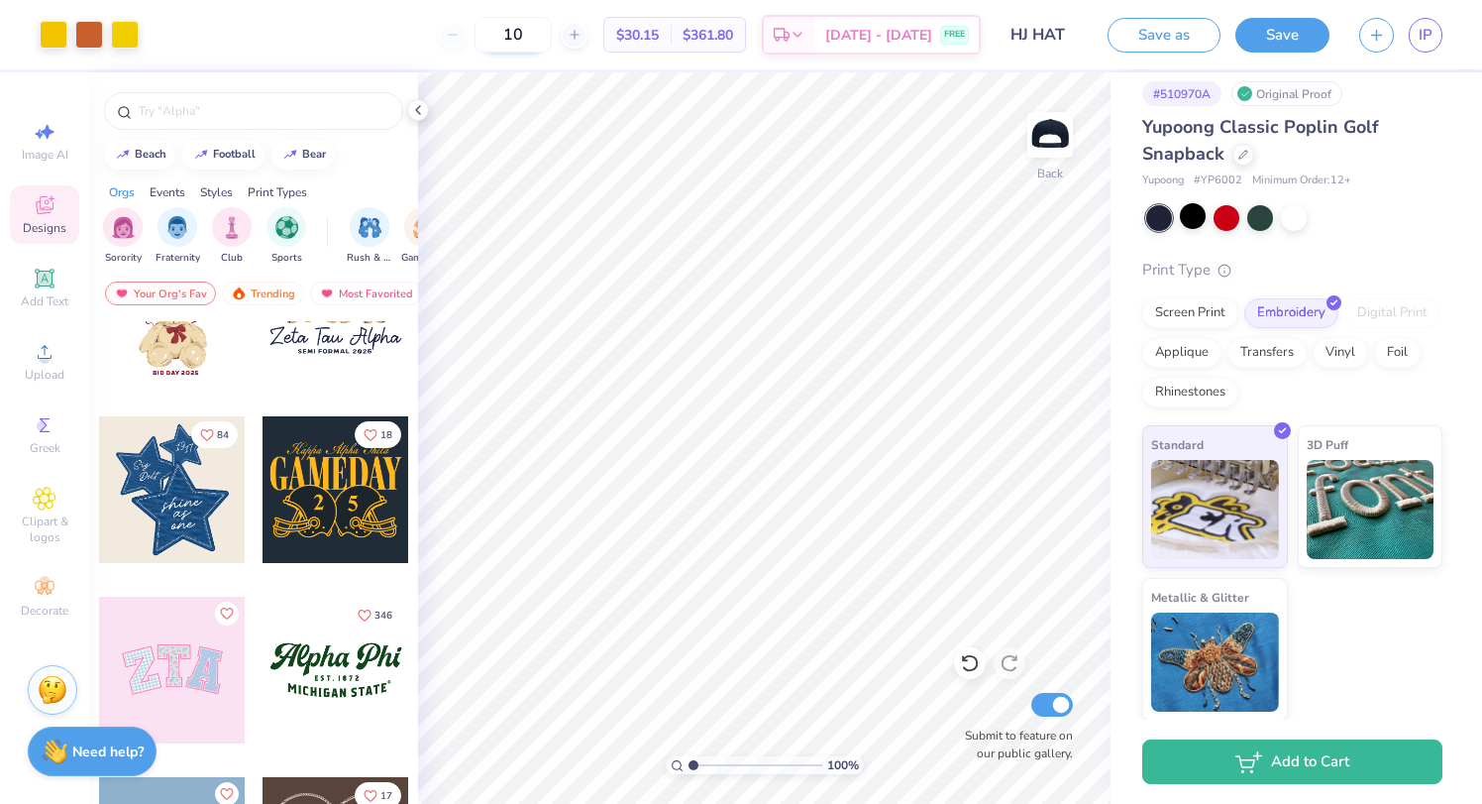
type input "12"
click at [1269, 40] on button "Save" at bounding box center [1283, 32] width 94 height 35
type input "4.80"
type input "2.10"
type input "4.97"
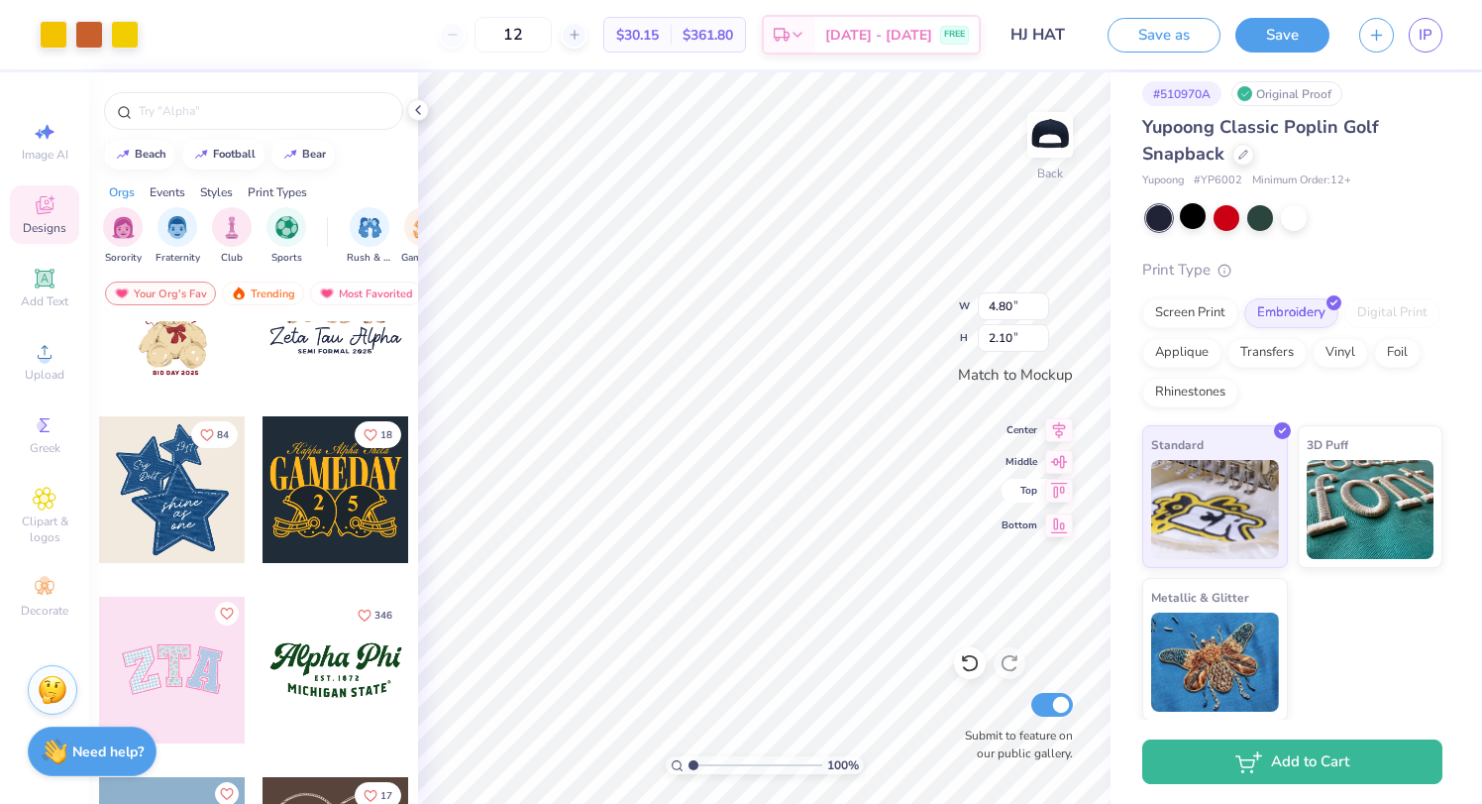
type input "2.17"
type input "4.99"
type input "2.18"
type input "4.39"
type input "1.92"
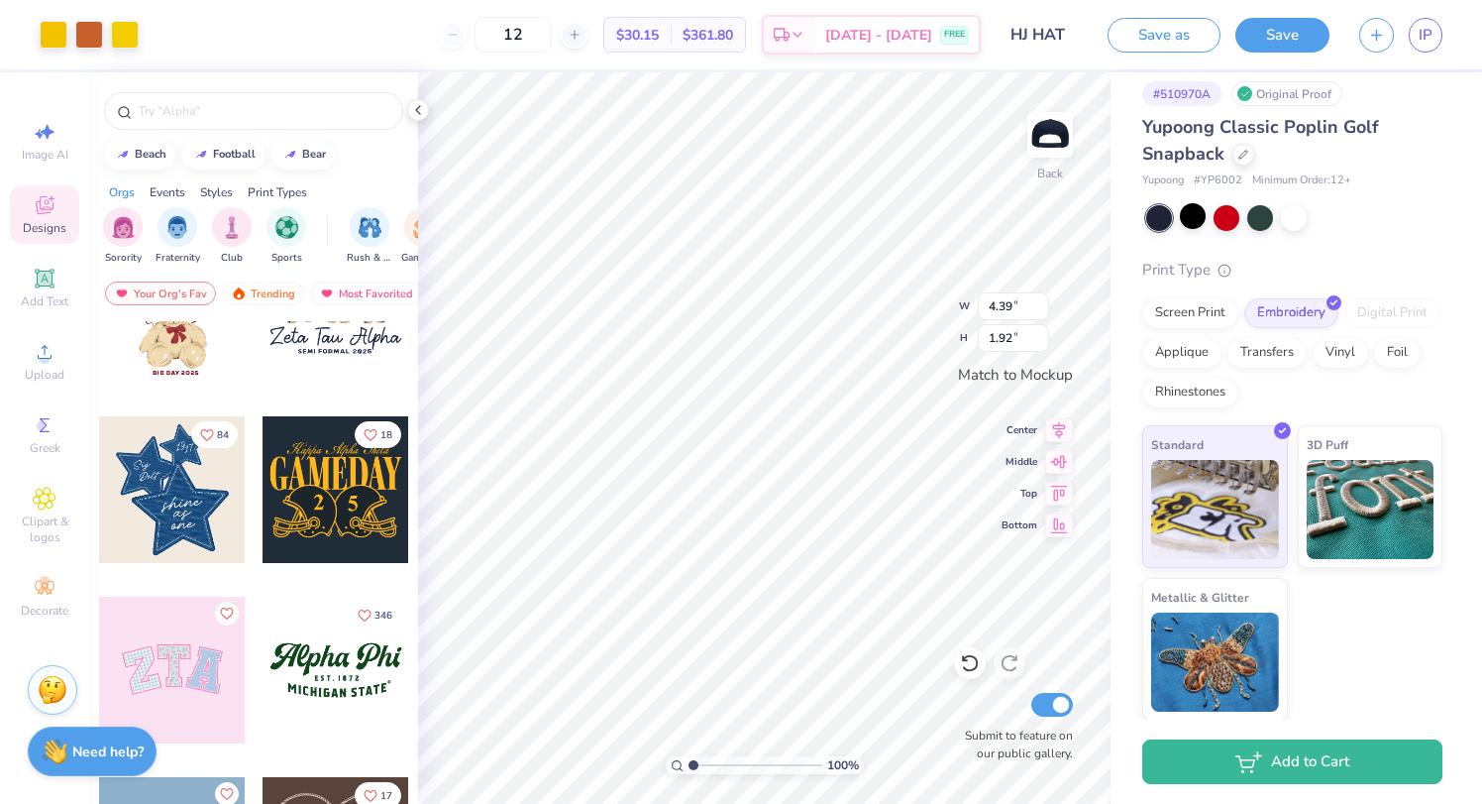
type input "4.70"
type input "2.05"
click at [984, 325] on div "100 % Back W 4.70 4.70 " H 2.05 2.05 " Match to [GEOGRAPHIC_DATA] Middle Top Bo…" at bounding box center [764, 437] width 693 height 731
type input "4.99"
type input "2.18"
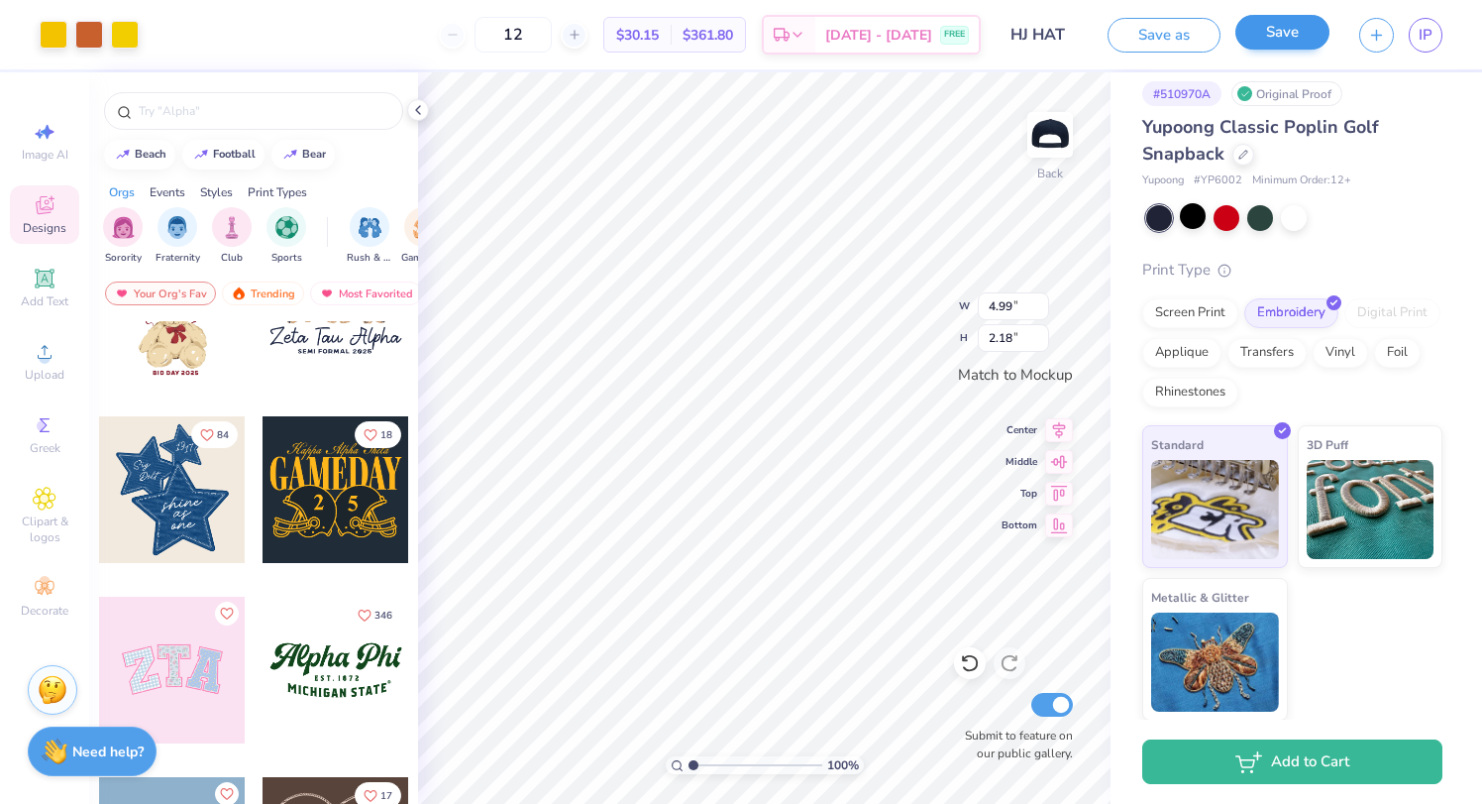
click at [1281, 32] on button "Save" at bounding box center [1283, 32] width 94 height 35
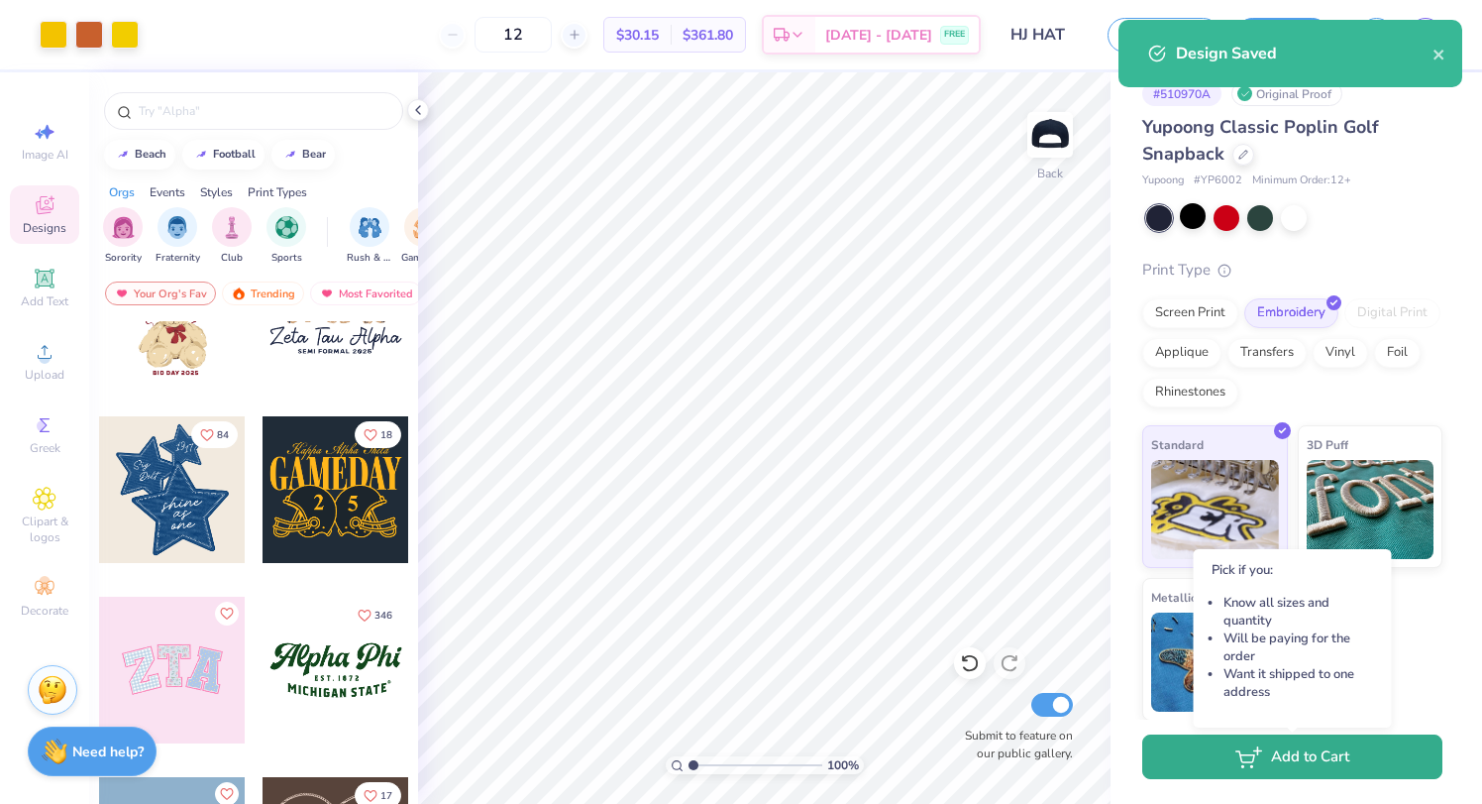
click at [1249, 766] on icon "button" at bounding box center [1249, 757] width 27 height 22
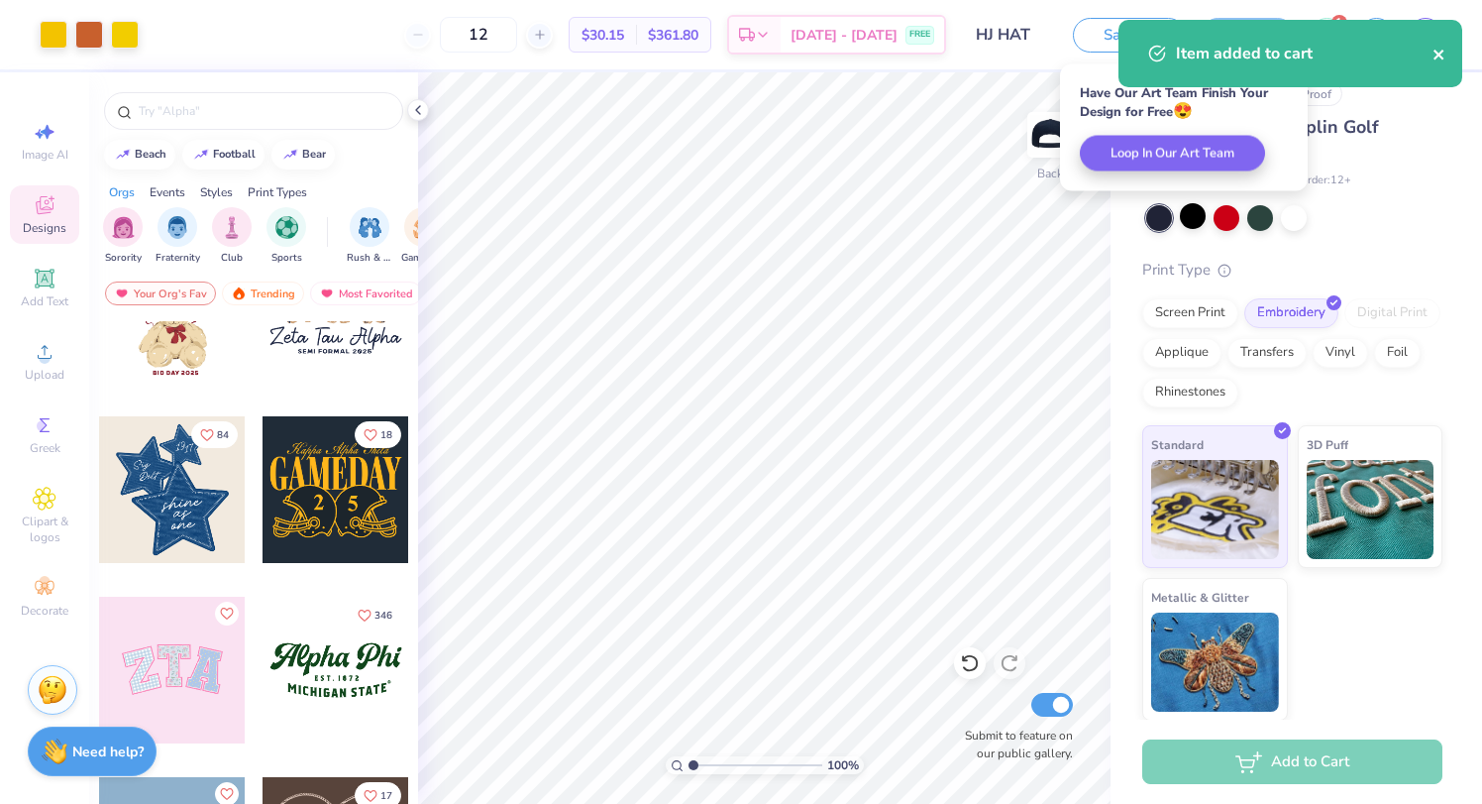
click at [1445, 55] on icon "close" at bounding box center [1440, 55] width 14 height 16
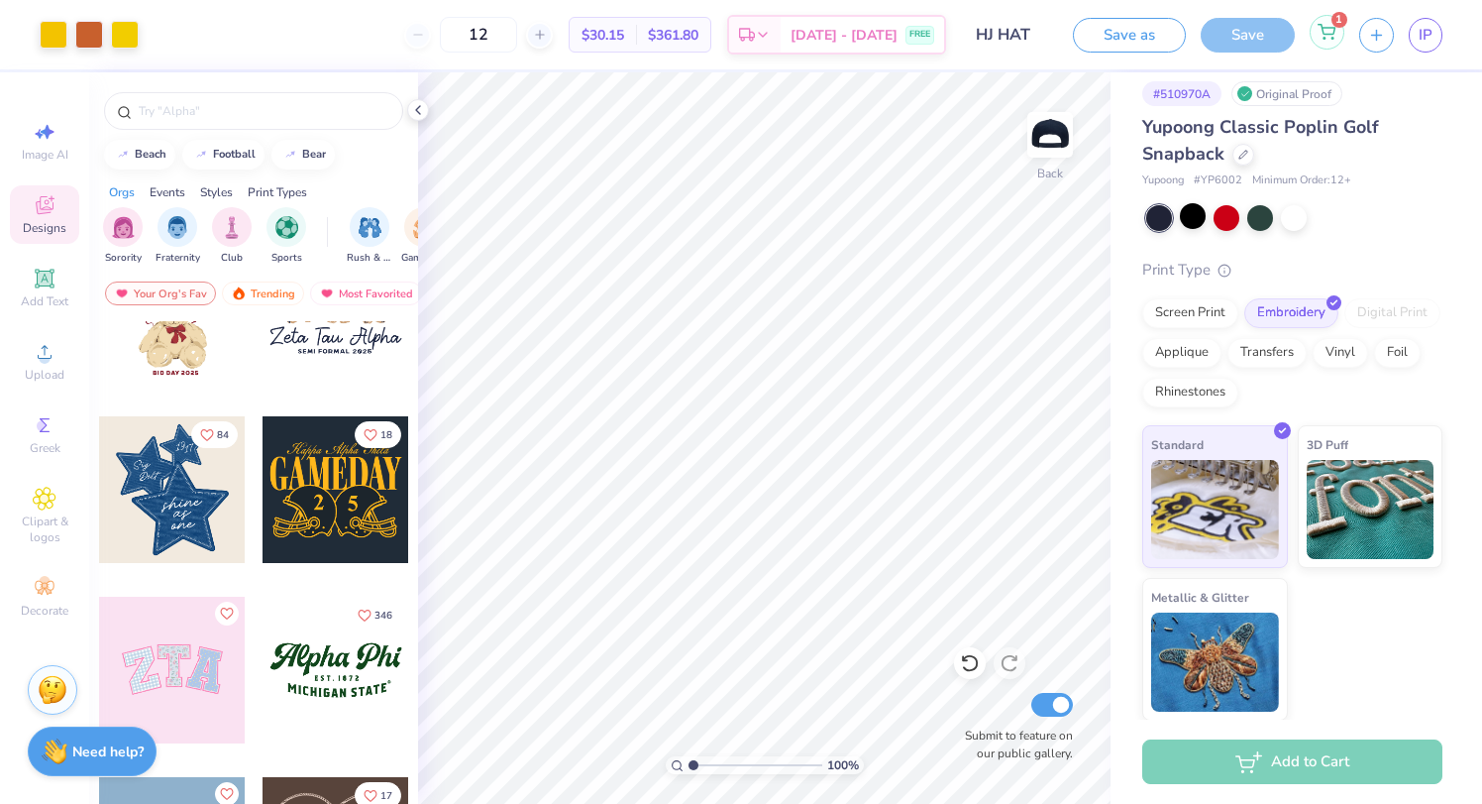
click at [1330, 36] on icon at bounding box center [1327, 32] width 18 height 16
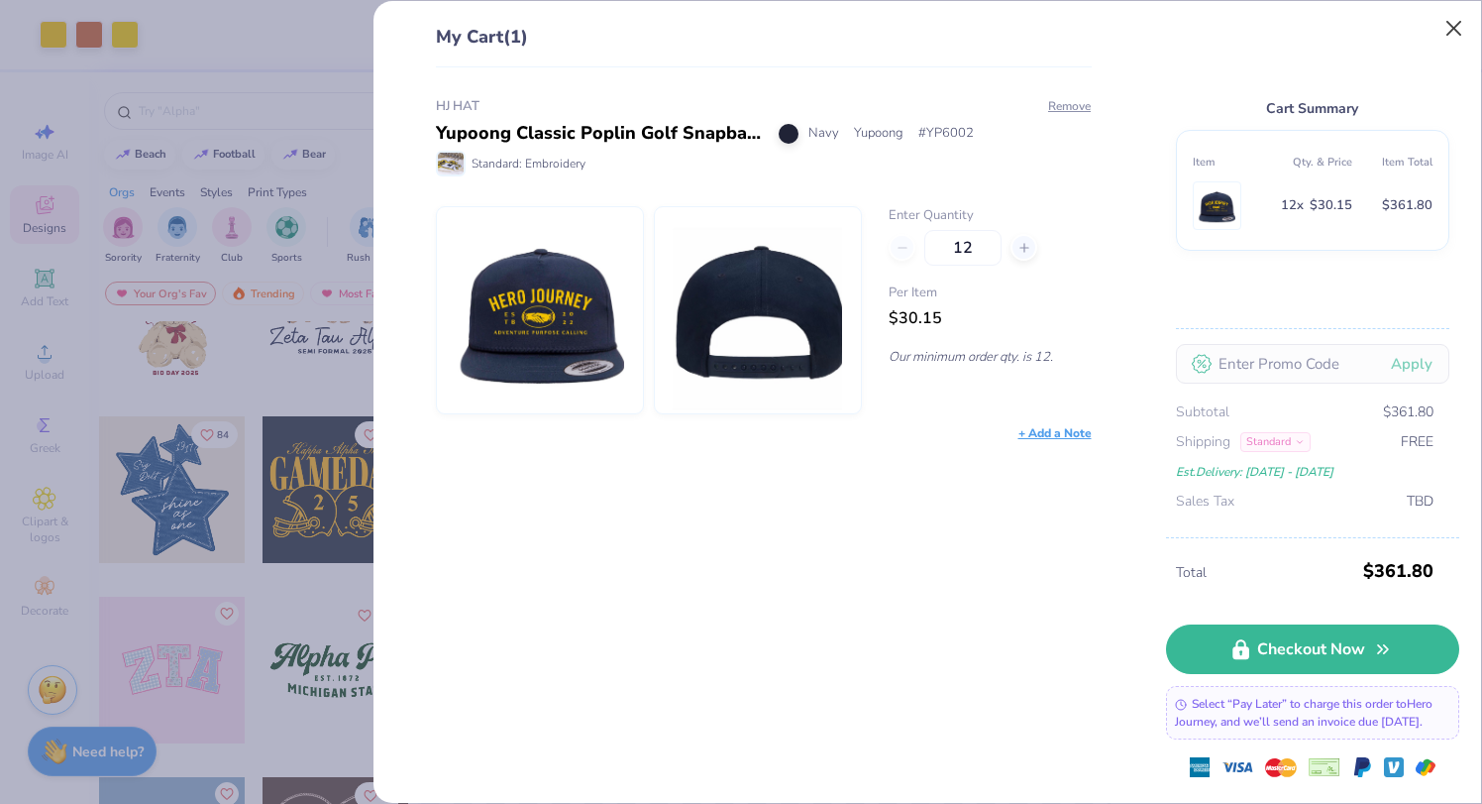
click at [1453, 29] on button "Close" at bounding box center [1455, 29] width 38 height 38
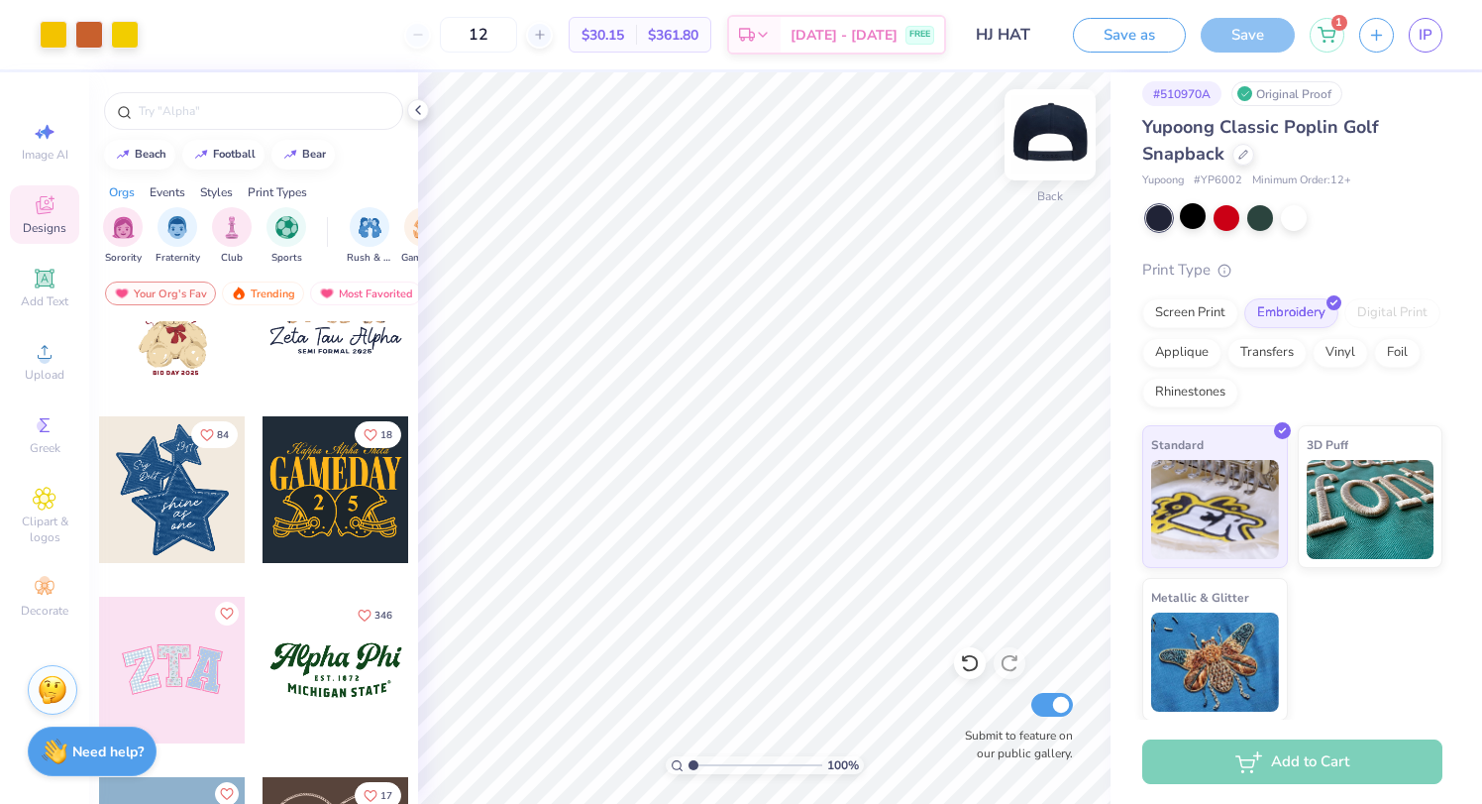
click at [1048, 129] on img at bounding box center [1050, 134] width 79 height 79
click at [1043, 135] on div "Almost there" at bounding box center [950, 437] width 1064 height 731
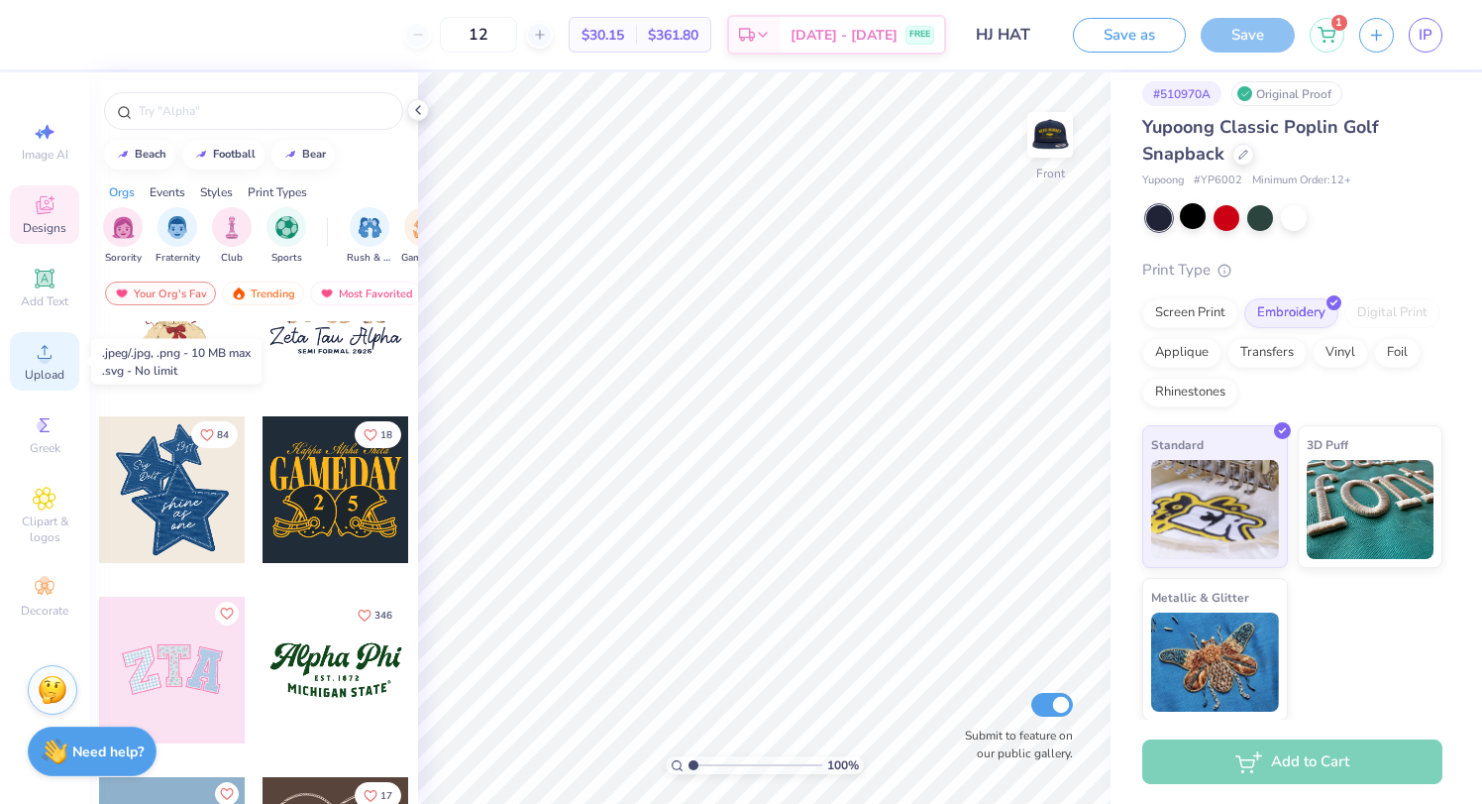
click at [44, 364] on div "Upload" at bounding box center [44, 361] width 69 height 58
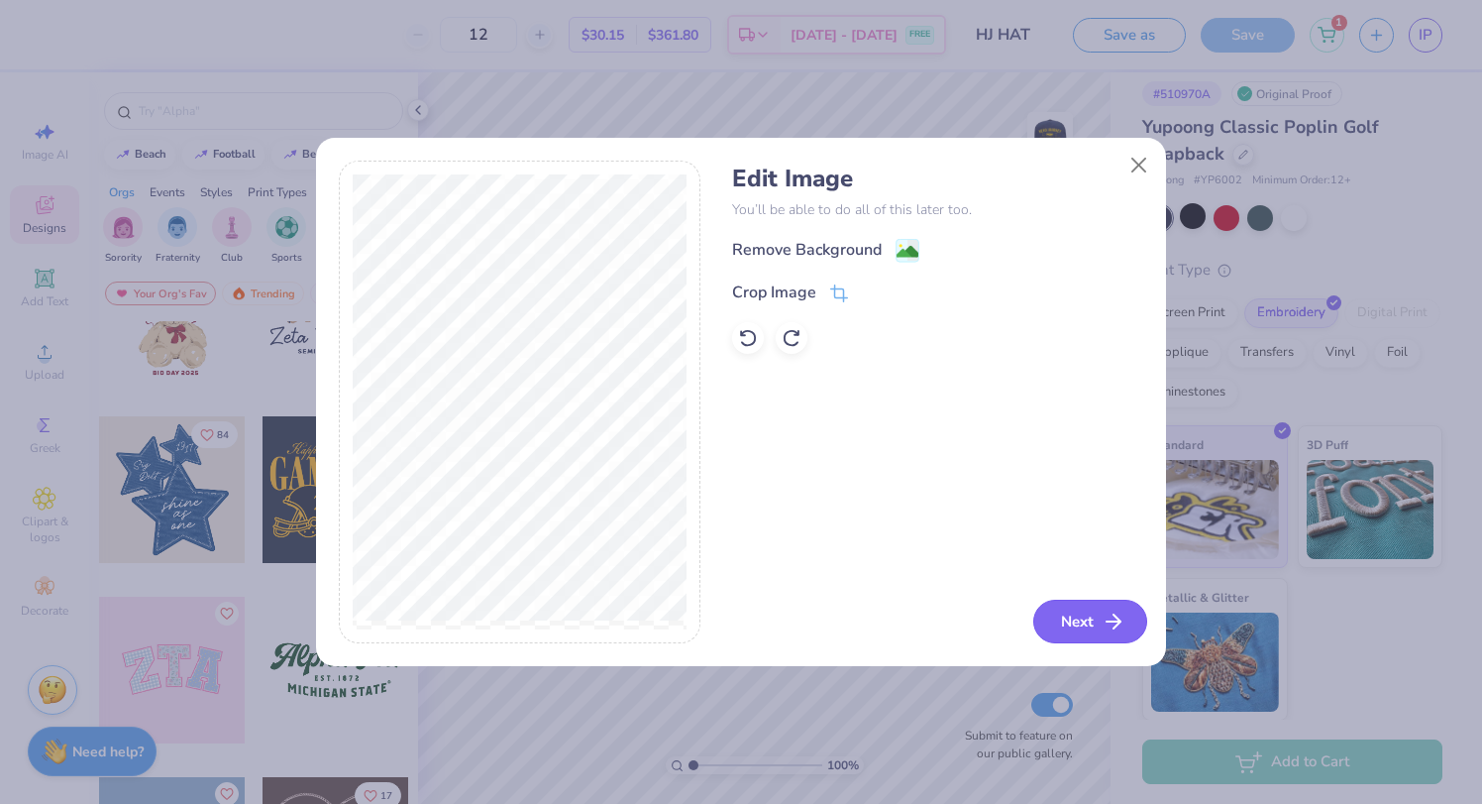
click at [1102, 627] on icon "button" at bounding box center [1114, 621] width 24 height 24
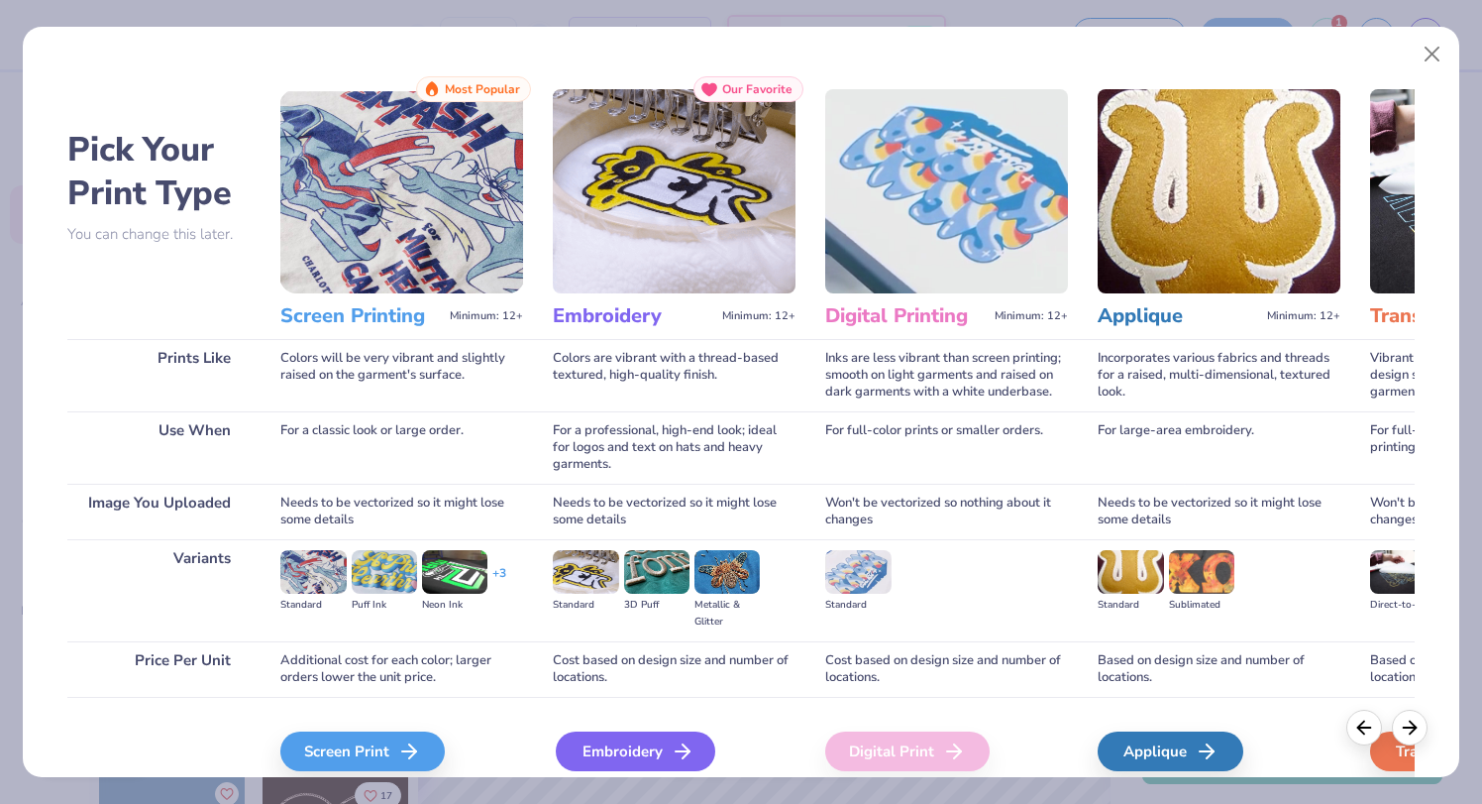
click at [609, 752] on div "Embroidery" at bounding box center [636, 751] width 160 height 40
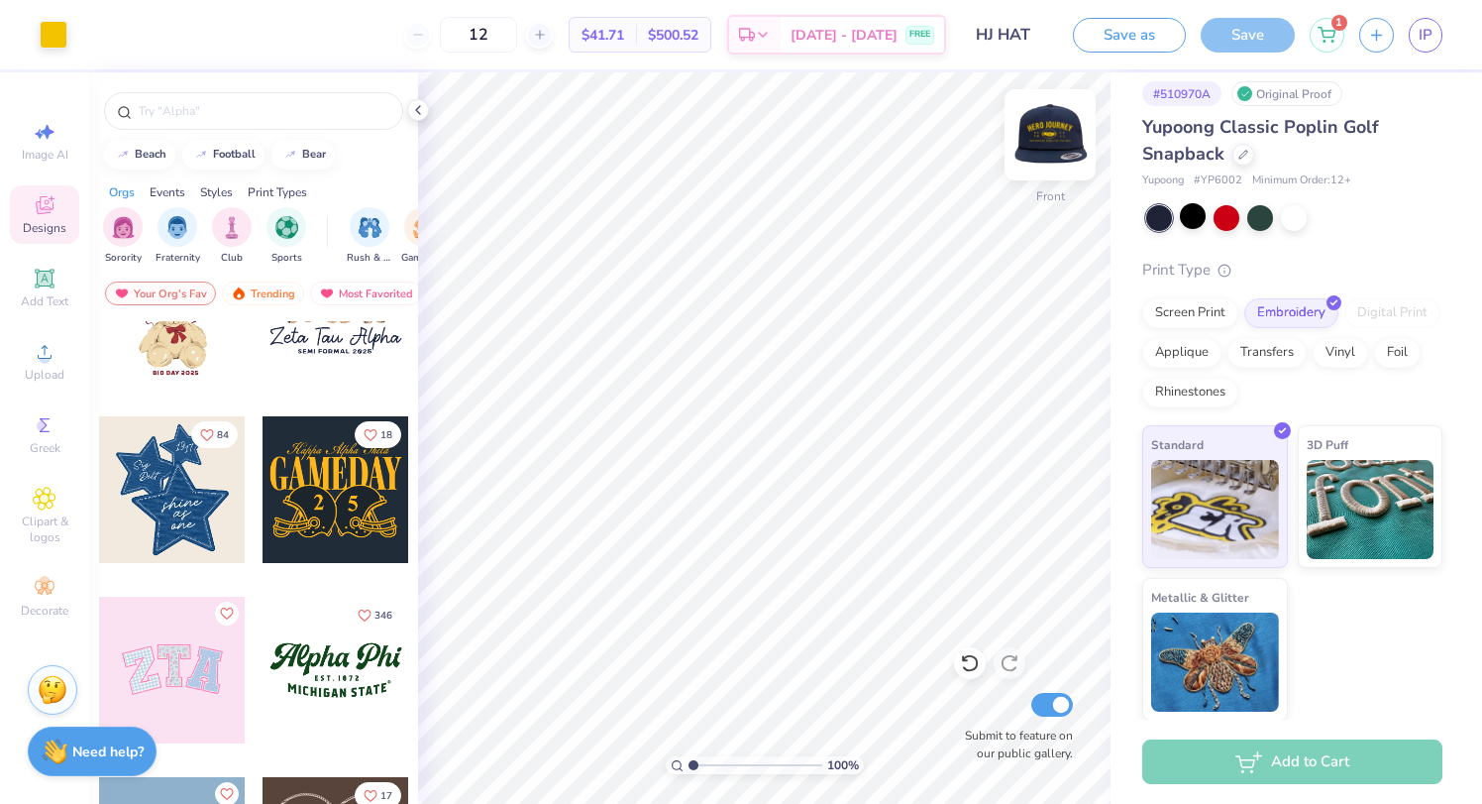
click at [1044, 135] on img at bounding box center [1050, 134] width 79 height 79
click at [1044, 135] on img at bounding box center [1050, 135] width 40 height 40
click at [43, 361] on circle at bounding box center [44, 358] width 11 height 11
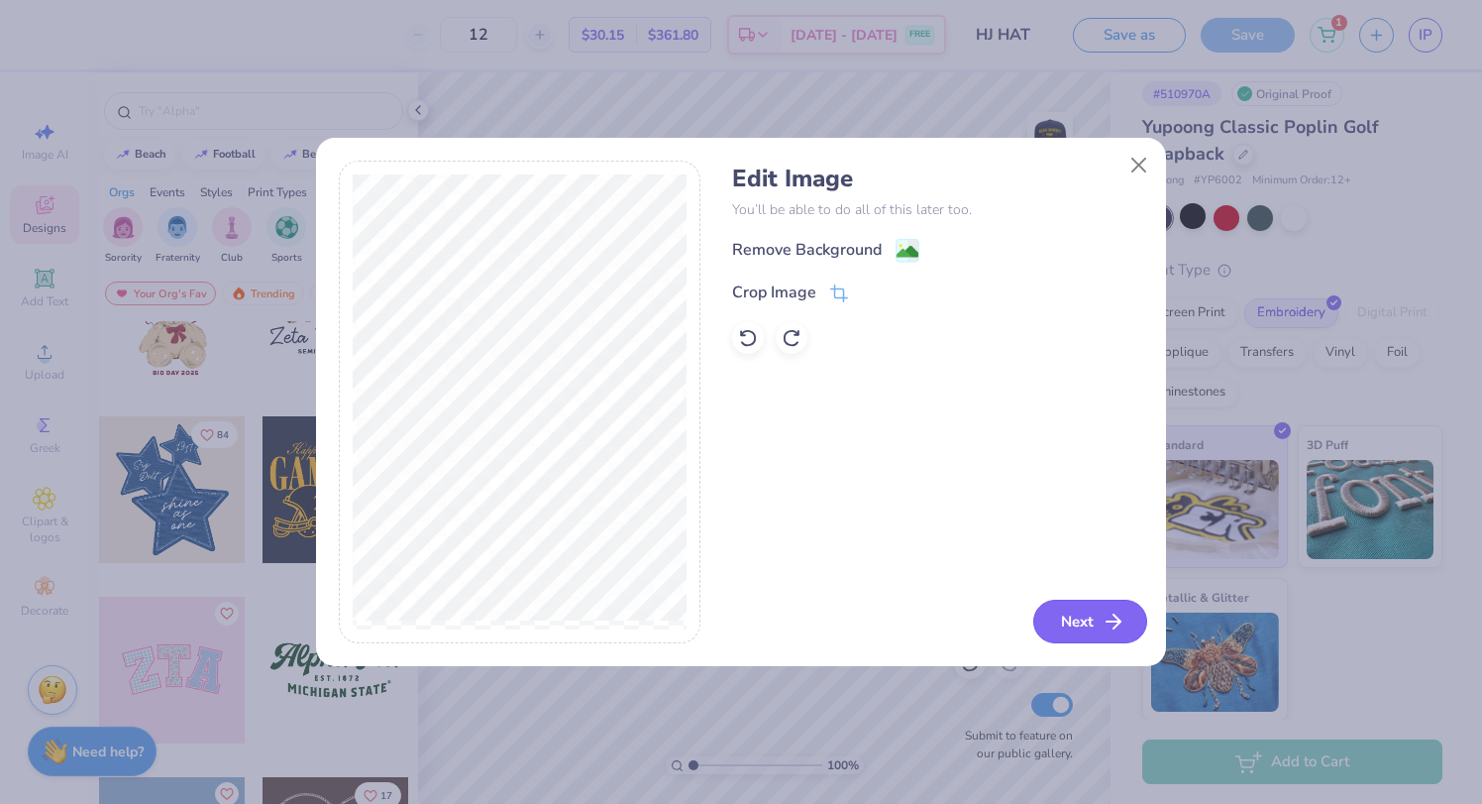
click at [1102, 603] on button "Next" at bounding box center [1090, 621] width 114 height 44
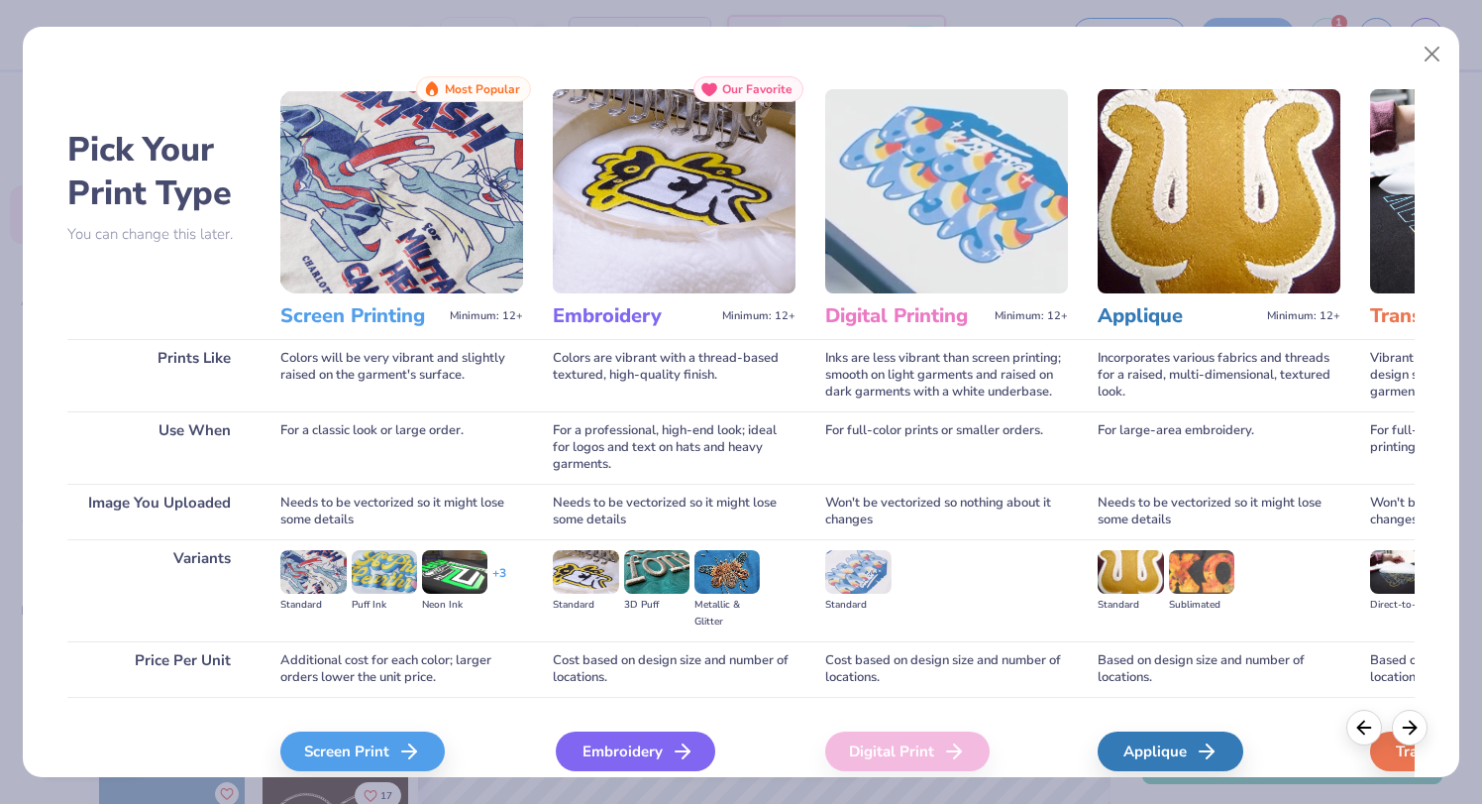
click at [648, 761] on div "Embroidery" at bounding box center [636, 751] width 160 height 40
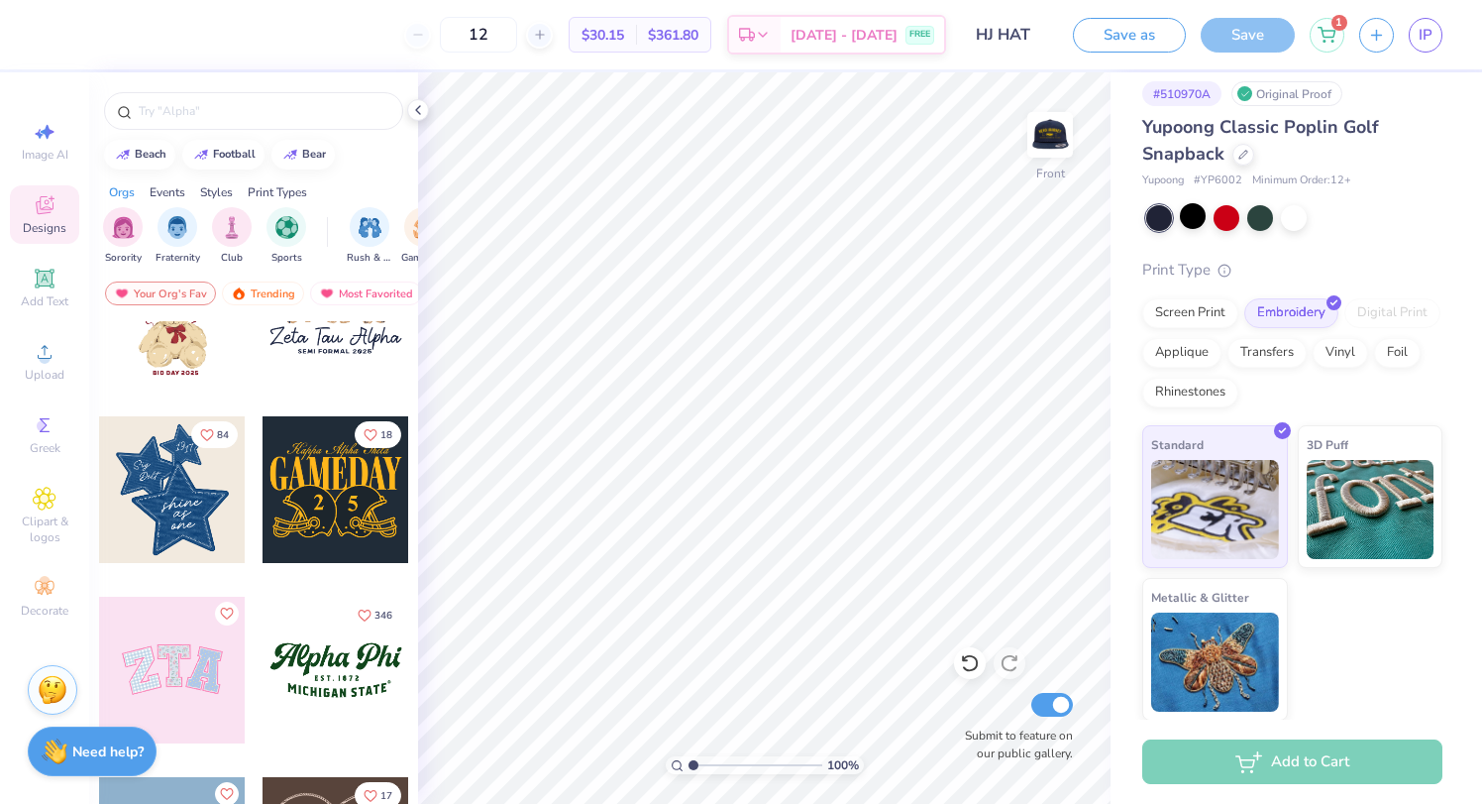
click at [1258, 46] on div "Save" at bounding box center [1248, 35] width 94 height 35
click at [1053, 138] on img at bounding box center [1050, 134] width 79 height 79
click at [1040, 16] on input "HJ HAT" at bounding box center [1009, 35] width 97 height 40
click at [1321, 41] on div "1" at bounding box center [1327, 32] width 35 height 35
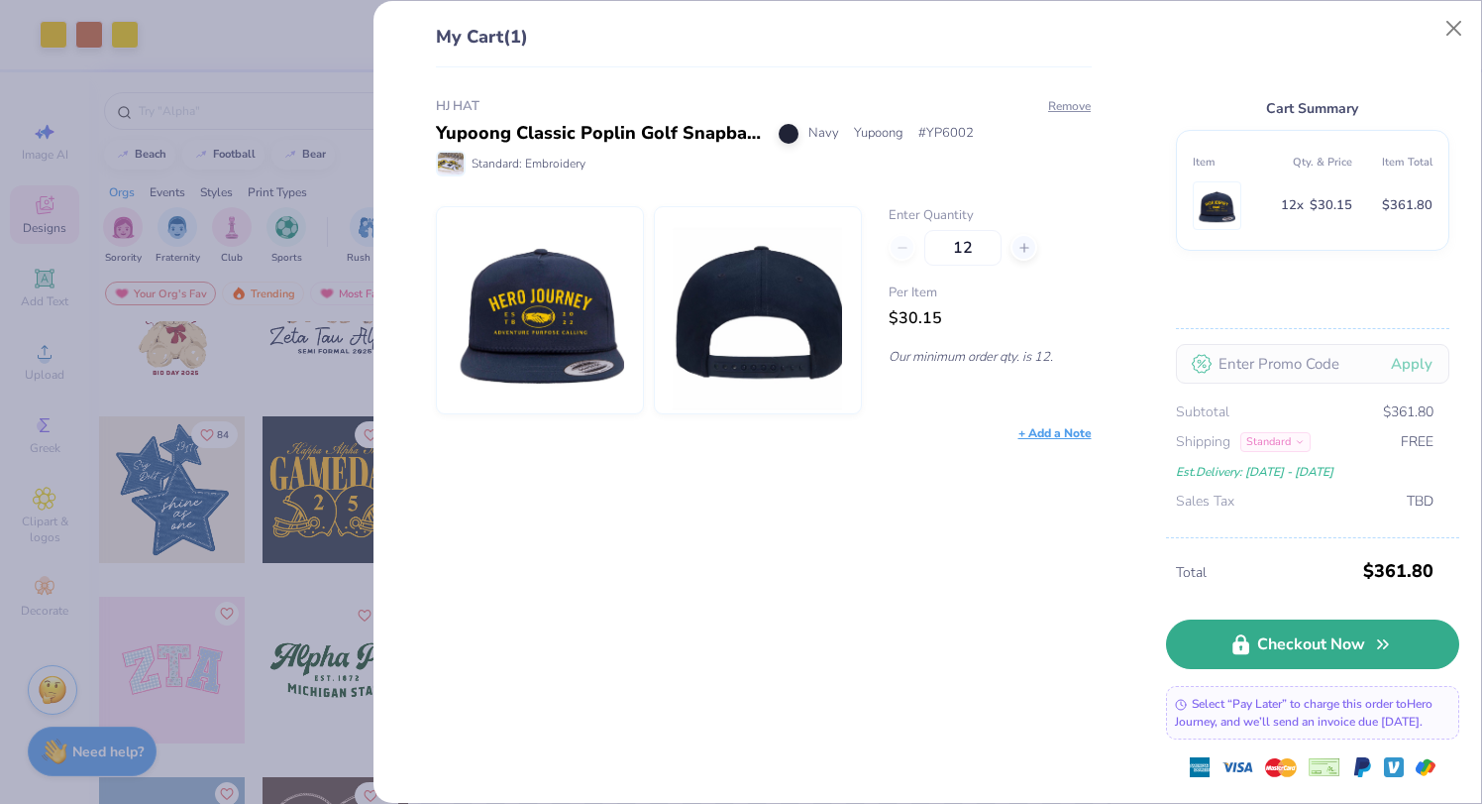
click at [1238, 638] on icon at bounding box center [1241, 644] width 17 height 20
